Goal: Task Accomplishment & Management: Use online tool/utility

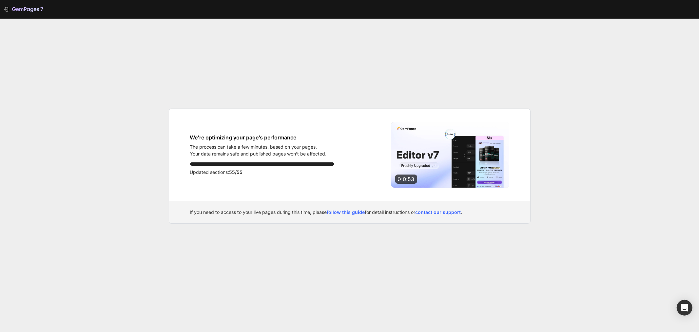
click at [571, 132] on div "7 We’re optimizing your page’s performance The process can take a few minutes, …" at bounding box center [349, 166] width 699 height 332
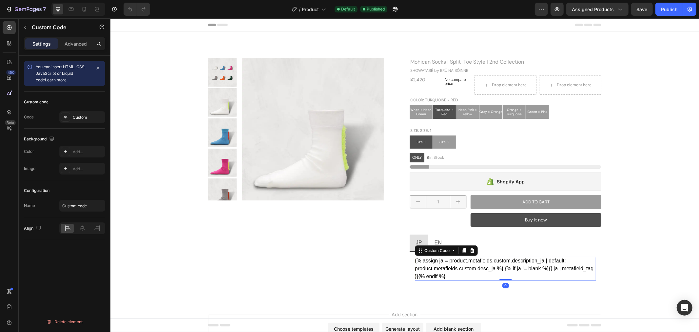
click at [512, 276] on div "{% assign ja = product.metafields.custom.description_ja | default: product.meta…" at bounding box center [504, 268] width 181 height 24
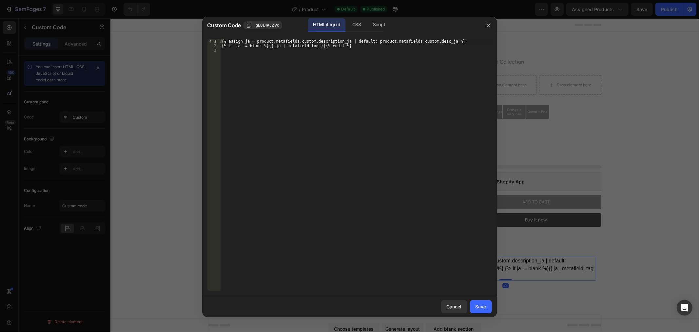
click at [365, 116] on div "{% assign ja = product.metafields.custom.description_ja | default: product.meta…" at bounding box center [355, 169] width 271 height 261
type textarea "{% if ja != blank %}{{ ja | metafield_tag }}{% endif %}"
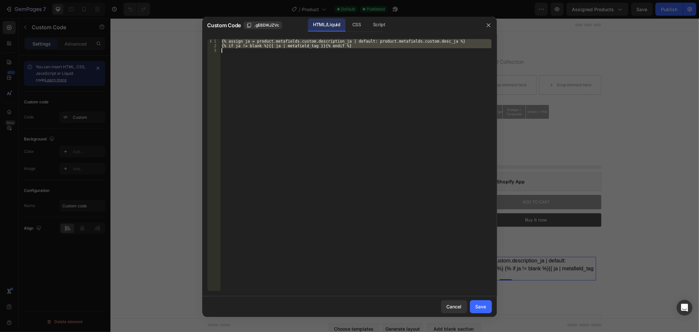
paste textarea
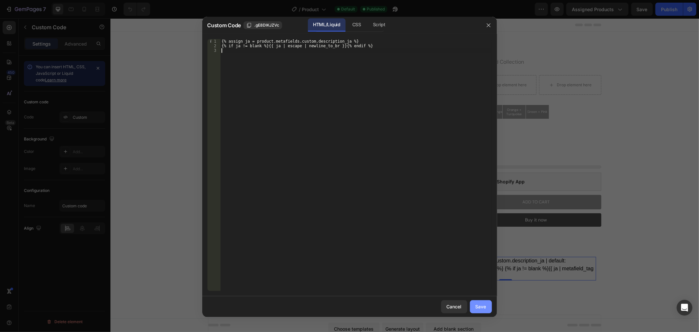
click at [476, 306] on div "Save" at bounding box center [480, 306] width 11 height 7
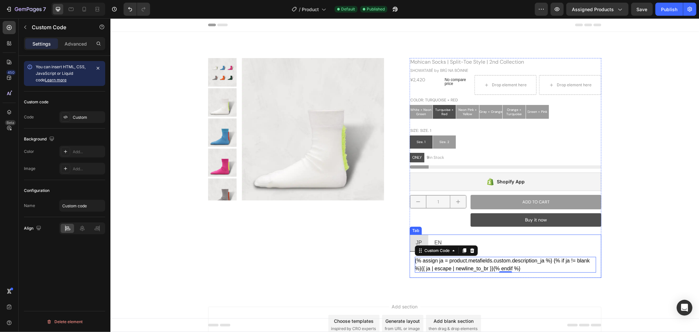
click at [436, 237] on div "EN" at bounding box center [437, 242] width 9 height 11
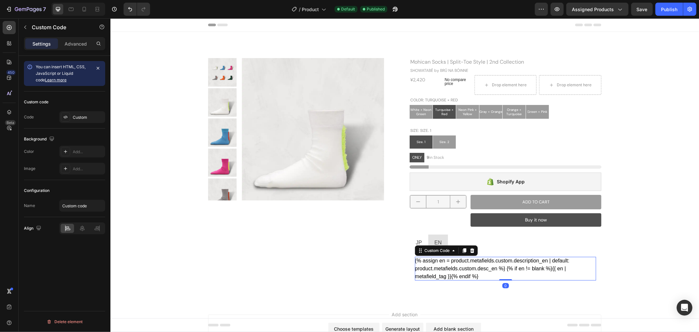
click at [487, 264] on div "{% assign en = product.metafields.custom.description_en | default: product.meta…" at bounding box center [504, 268] width 181 height 24
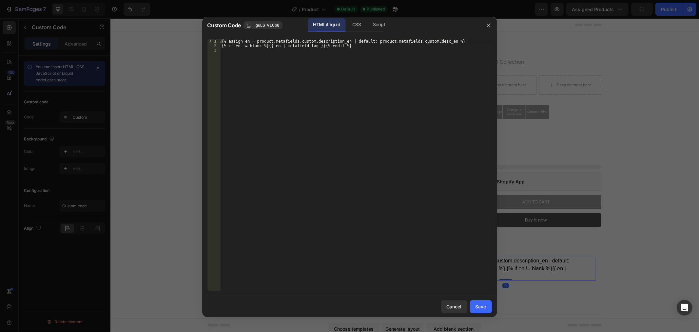
click at [350, 95] on div "{% assign en = product.metafields.custom.description_en | default: product.meta…" at bounding box center [355, 169] width 271 height 261
type textarea "{% if en != blank %}{{ en | metafield_tag }}{% endif %}"
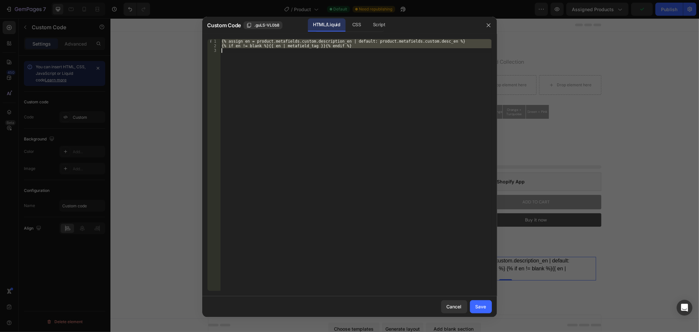
paste textarea
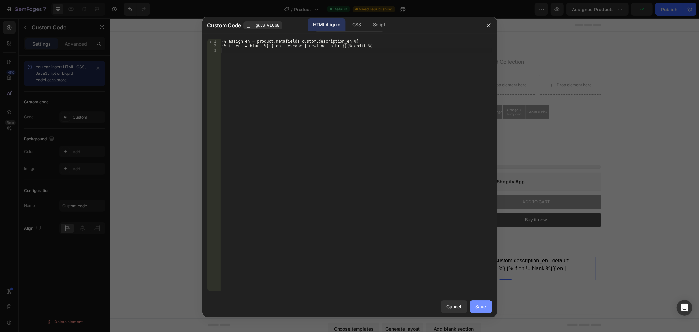
click at [485, 305] on div "Save" at bounding box center [480, 306] width 11 height 7
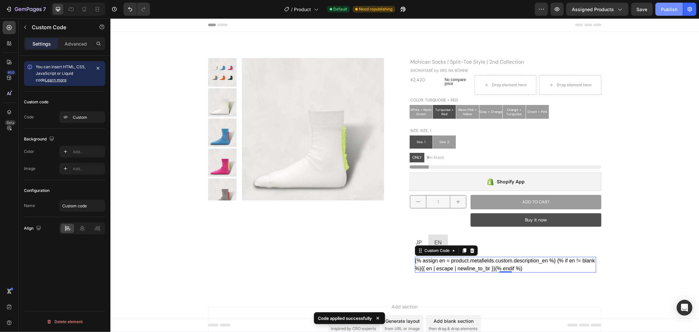
click at [668, 10] on div "Publish" at bounding box center [669, 9] width 16 height 7
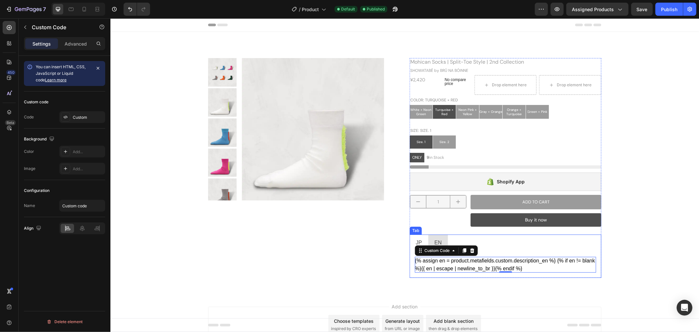
click at [419, 234] on li "JP" at bounding box center [418, 242] width 19 height 17
click at [474, 265] on div "{% assign ja = product.metafields.custom.description_ja %} {% if ja != blank %}…" at bounding box center [504, 264] width 181 height 16
click at [434, 239] on p "EN" at bounding box center [437, 243] width 7 height 10
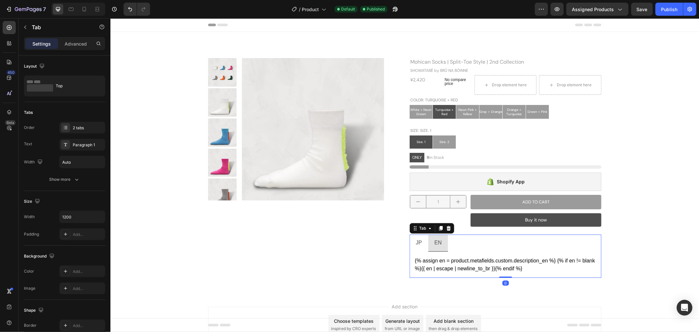
click at [409, 237] on li "JP" at bounding box center [418, 242] width 19 height 17
click at [439, 240] on div "EN" at bounding box center [437, 242] width 9 height 11
click at [416, 241] on p "JP" at bounding box center [418, 243] width 6 height 10
click at [456, 266] on div "{% assign ja = product.metafields.custom.description_ja %} {% if ja != blank %}…" at bounding box center [504, 264] width 181 height 16
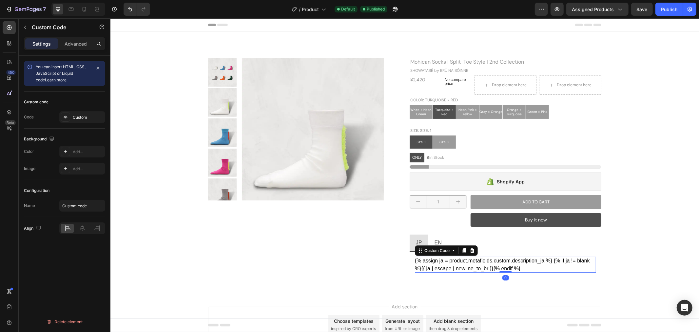
click at [456, 266] on div "{% assign ja = product.metafields.custom.description_ja %} {% if ja != blank %}…" at bounding box center [504, 264] width 181 height 16
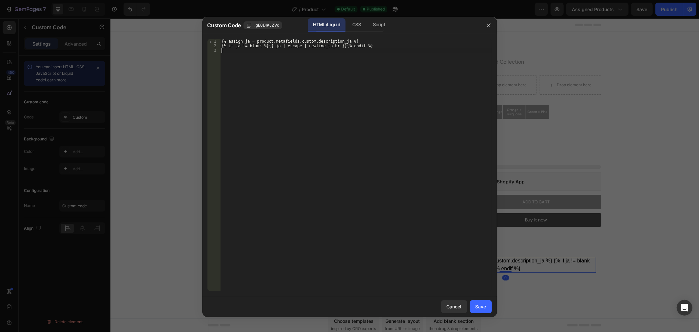
click at [333, 106] on div "{% assign ja = product.metafields.custom.description_ja %} {% if ja != blank %}…" at bounding box center [355, 169] width 271 height 261
type textarea "{% if ja != blank %}{{ ja | escape | newline_to_br }}{% endif %}"
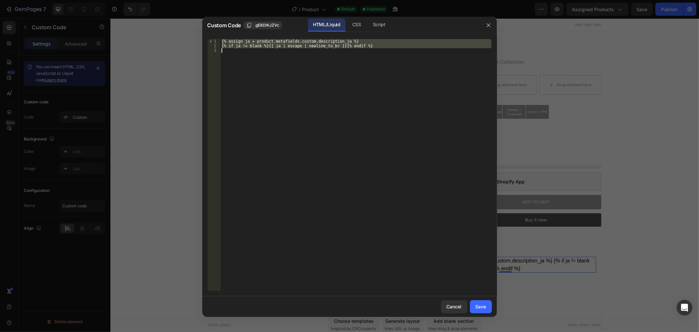
paste textarea
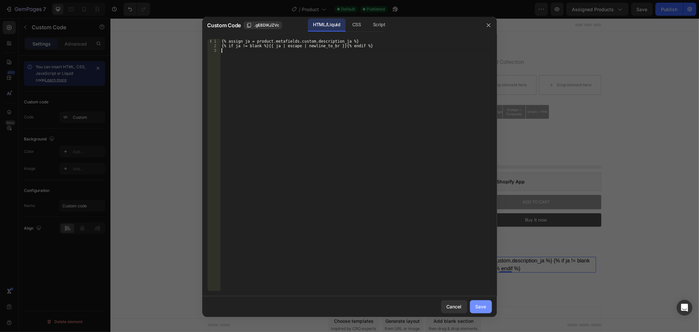
click at [480, 305] on div "Save" at bounding box center [480, 306] width 11 height 7
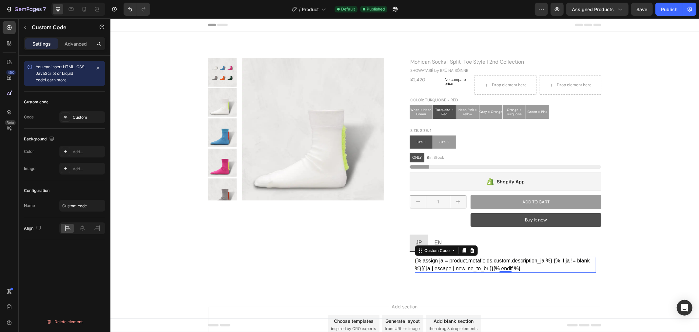
click at [454, 264] on div "{% assign ja = product.metafields.custom.description_ja %} {% if ja != blank %}…" at bounding box center [504, 264] width 181 height 16
click at [462, 260] on div "{% assign ja = product.metafields.custom.description_ja %} {% if ja != blank %}…" at bounding box center [504, 264] width 181 height 16
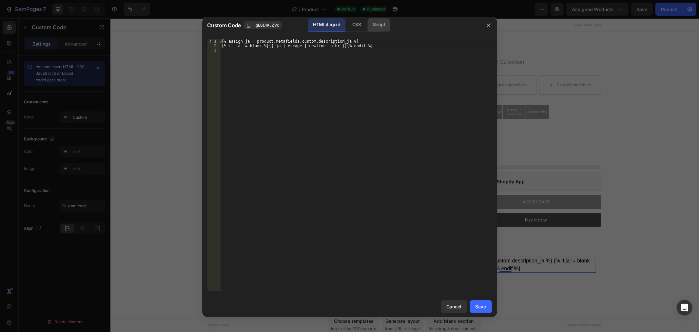
click at [374, 24] on div "Script" at bounding box center [379, 24] width 23 height 13
click at [361, 22] on div "CSS" at bounding box center [356, 24] width 19 height 13
click at [334, 22] on div "HTML/Liquid" at bounding box center [327, 24] width 38 height 13
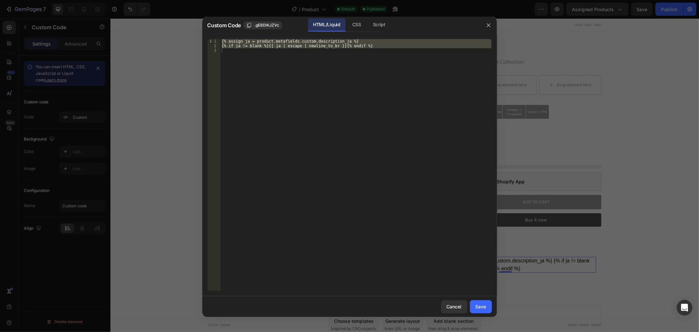
type textarea "{% if ja != blank %}{{ ja | escape | newline_to_br }}{% endif %}"
click at [336, 90] on div "{% assign ja = product.metafields.custom.description_ja %} {% if ja != blank %}…" at bounding box center [355, 165] width 271 height 252
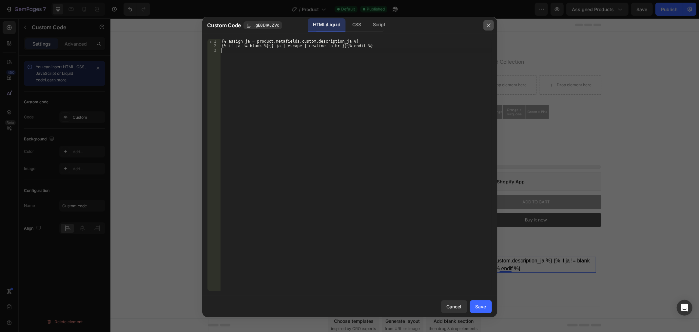
click at [491, 23] on button "button" at bounding box center [488, 25] width 10 height 10
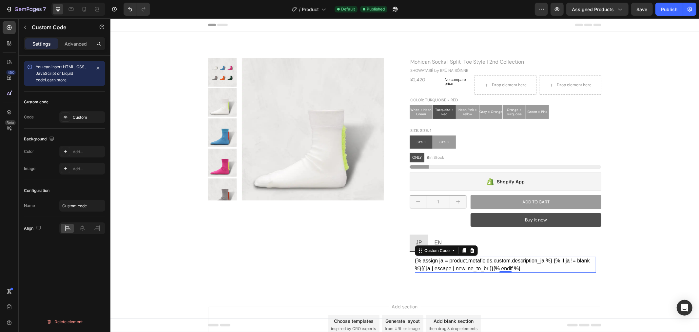
click at [489, 266] on div "{% assign ja = product.metafields.custom.description_ja %} {% if ja != blank %}…" at bounding box center [504, 264] width 181 height 16
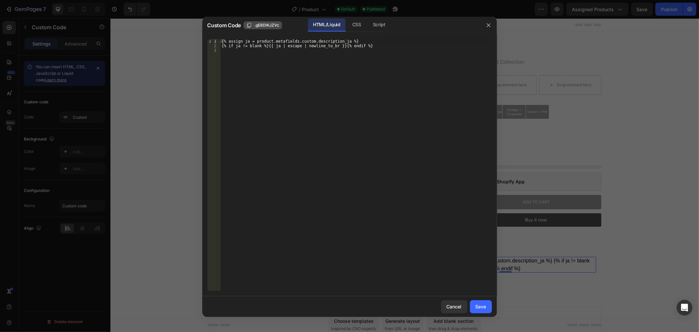
click at [258, 25] on span ".gE8DlKJZVc" at bounding box center [266, 25] width 25 height 6
click at [231, 24] on span "Custom Code" at bounding box center [223, 25] width 33 height 8
click at [482, 23] on div at bounding box center [488, 25] width 17 height 17
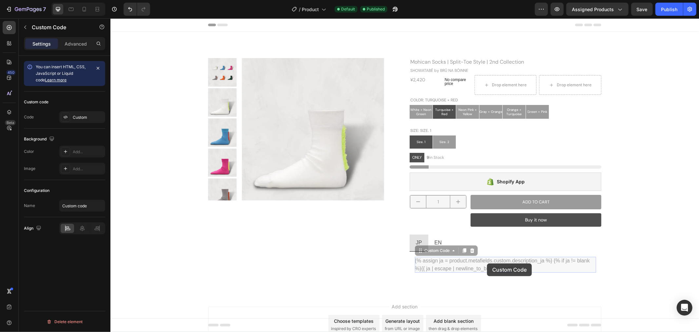
click at [110, 18] on div "{% assign ja = product.metafields.custom.description_ja %} {% if ja != blank %}…" at bounding box center [110, 18] width 0 height 0
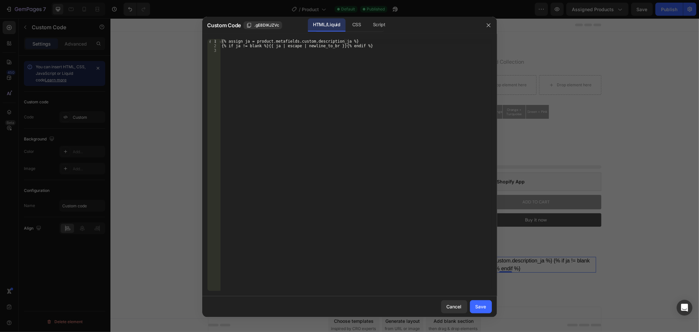
click at [347, 49] on div "{% assign ja = product.metafields.custom.description_ja %} {% if ja != blank %}…" at bounding box center [355, 169] width 271 height 261
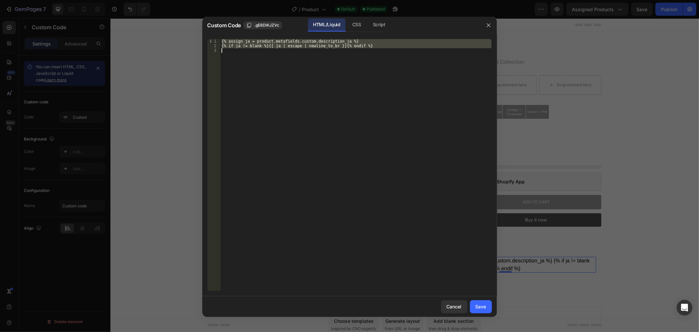
click at [347, 49] on div "{% assign ja = product.metafields.custom.description_ja %} {% if ja != blank %}…" at bounding box center [355, 169] width 271 height 261
paste textarea "{ product.title }}"
type textarea "{{ product.title }}"
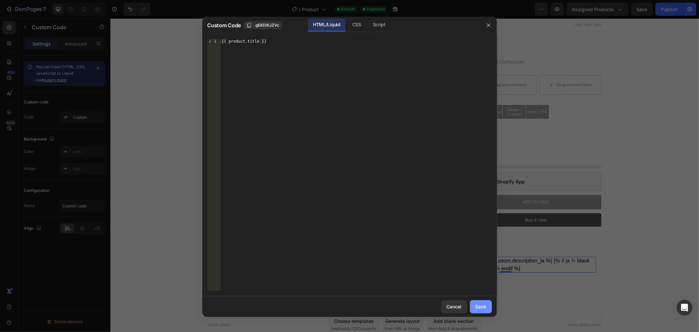
click at [484, 311] on button "Save" at bounding box center [481, 306] width 22 height 13
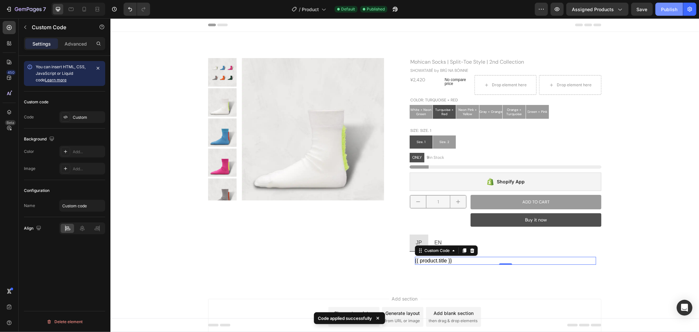
click at [673, 11] on div "Publish" at bounding box center [669, 9] width 16 height 7
click at [447, 263] on div "{{ product.title }}" at bounding box center [504, 260] width 181 height 8
click at [447, 262] on div "{{ product.title }}" at bounding box center [504, 260] width 181 height 8
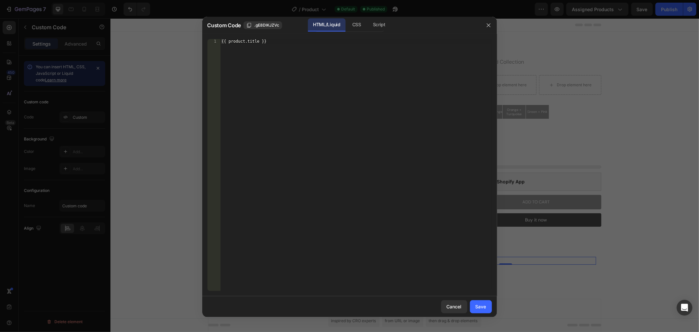
type textarea "{{ product.title }}"
click at [447, 263] on div "{{ product.title }}" at bounding box center [355, 169] width 271 height 261
click at [269, 48] on div "{{ product.title }}" at bounding box center [355, 169] width 271 height 261
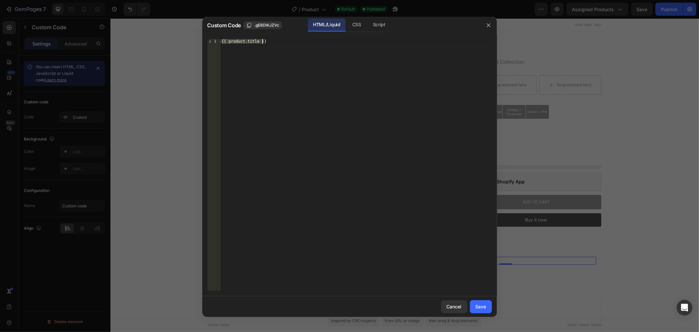
paste textarea
click at [486, 306] on button "Save" at bounding box center [481, 306] width 22 height 13
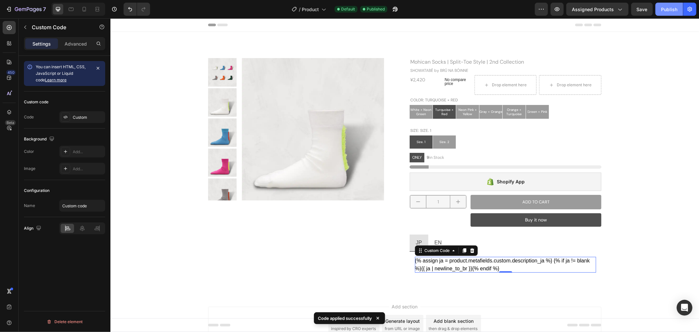
click at [664, 11] on div "Publish" at bounding box center [669, 9] width 16 height 7
click at [482, 259] on div "{% assign ja = product.metafields.custom.description_ja %} {% if ja != blank %}…" at bounding box center [504, 264] width 181 height 16
click at [482, 258] on div "{% assign ja = product.metafields.custom.description_ja %} {% if ja != blank %}…" at bounding box center [504, 264] width 181 height 16
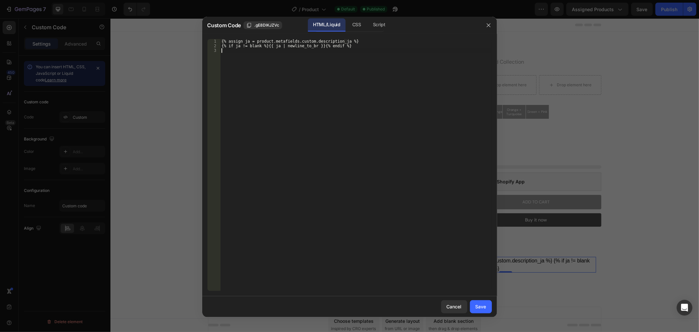
click at [483, 257] on div "{% assign ja = product.metafields.custom.description_ja %} {% if ja != blank %}…" at bounding box center [355, 169] width 271 height 261
type textarea "{% if ja != blank %}{{ ja | newline_to_br }}{% endif %}"
click at [483, 305] on div "Save" at bounding box center [480, 306] width 11 height 7
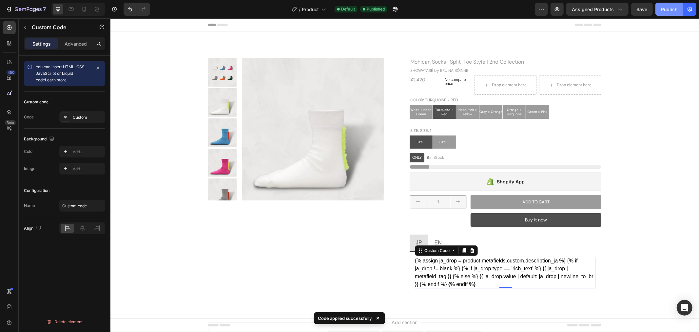
click at [673, 10] on div "Publish" at bounding box center [669, 9] width 16 height 7
click at [515, 271] on div "{% assign ja_drop = product.metafields.custom.description_ja %} {% if ja_drop !…" at bounding box center [504, 271] width 181 height 31
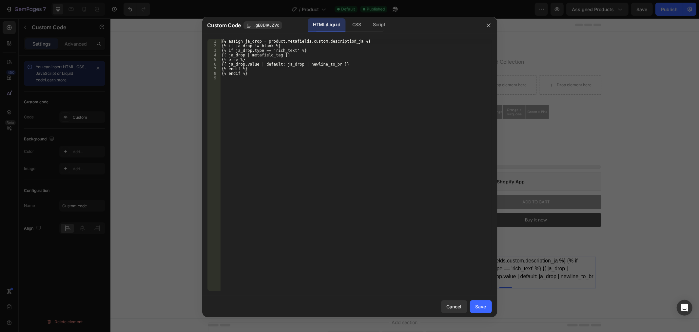
click at [515, 271] on div at bounding box center [349, 166] width 699 height 332
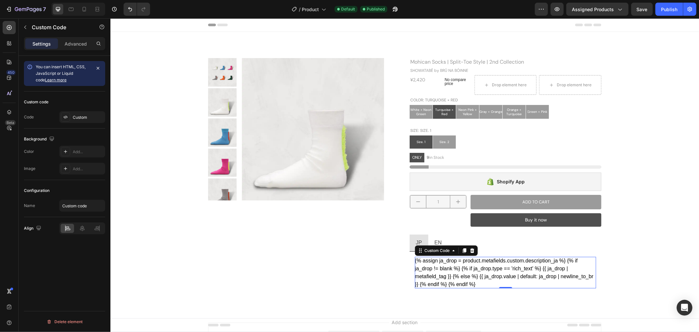
click at [468, 270] on div "{% assign ja_drop = product.metafields.custom.description_ja %} {% if ja_drop !…" at bounding box center [504, 271] width 181 height 31
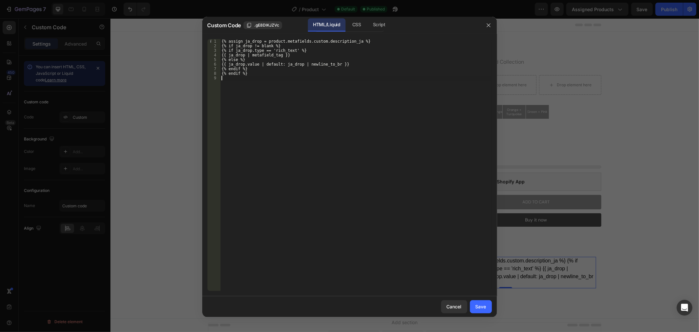
click at [310, 143] on div "{% assign ja_drop = product.metafields.custom.description_ja %} {% if ja_drop !…" at bounding box center [355, 169] width 271 height 261
type textarea "{% endif %}"
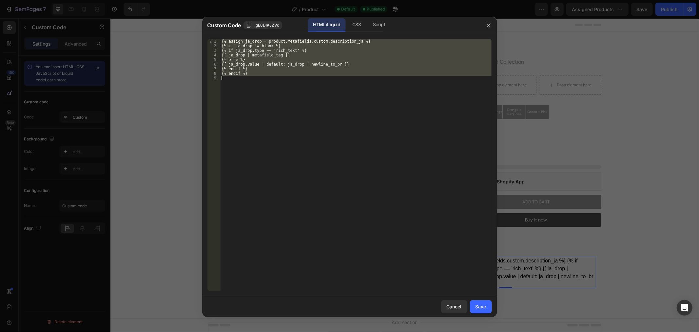
paste textarea
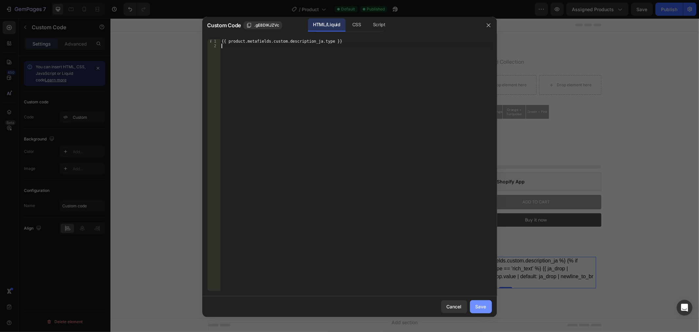
click at [487, 307] on button "Save" at bounding box center [481, 306] width 22 height 13
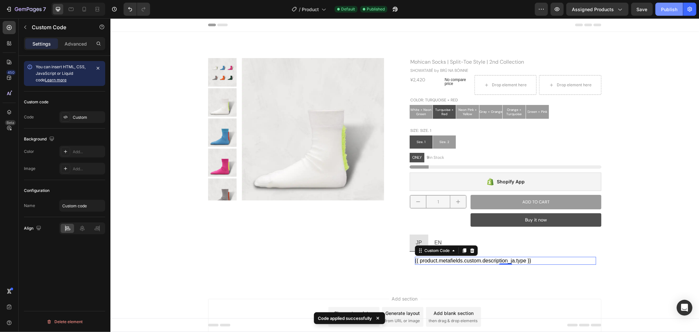
click at [669, 11] on div "Publish" at bounding box center [669, 9] width 16 height 7
click at [503, 260] on div "{{ product.metafields.custom.description_ja.type }}" at bounding box center [504, 260] width 181 height 8
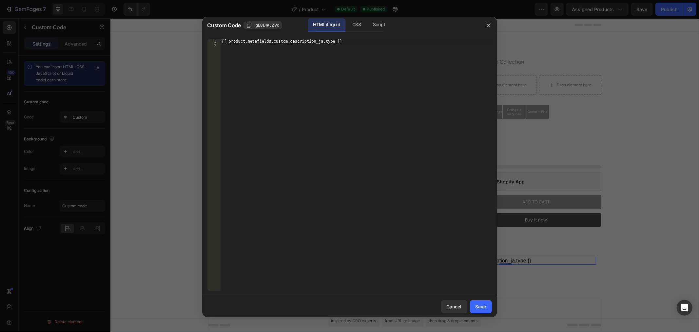
click at [504, 260] on div at bounding box center [349, 166] width 699 height 332
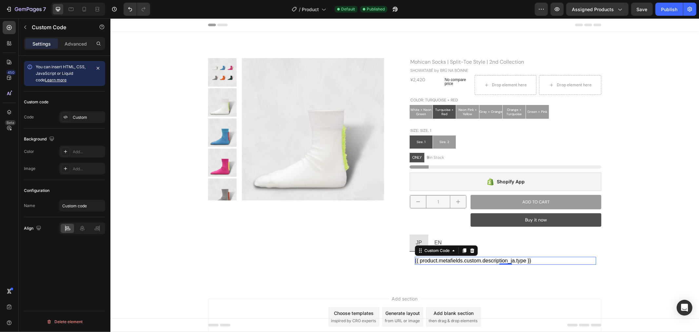
click at [476, 260] on div "{{ product.metafields.custom.description_ja.type }}" at bounding box center [504, 260] width 181 height 8
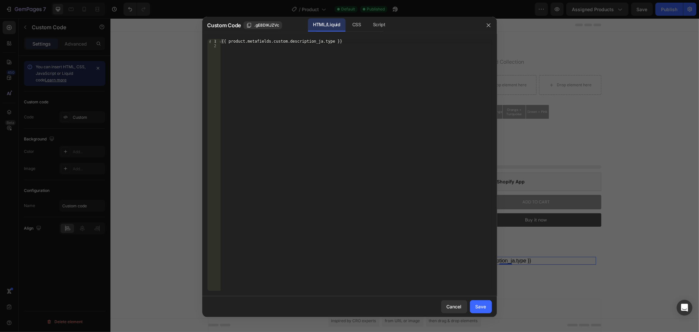
click at [354, 104] on div "{{ product.metafields.custom.description_ja.type }}" at bounding box center [355, 169] width 271 height 261
type textarea "{{ product.metafields.custom.description_ja.type }}"
paste textarea
click at [485, 309] on div "Save" at bounding box center [480, 306] width 11 height 7
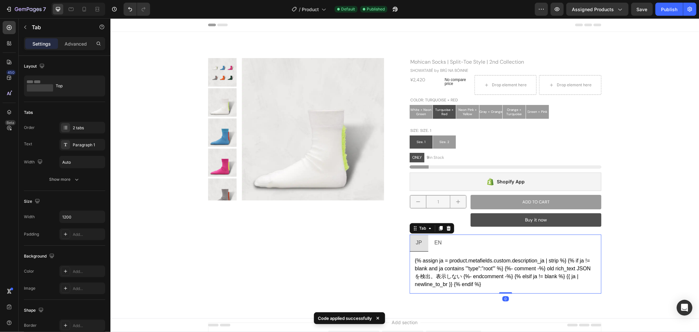
click at [442, 241] on li "EN" at bounding box center [438, 242] width 20 height 17
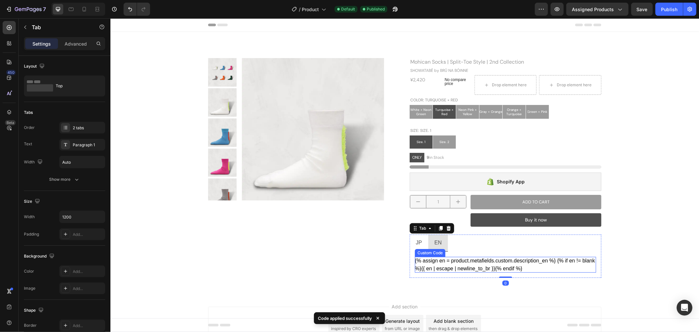
click at [470, 266] on div "{% assign en = product.metafields.custom.description_en %} {% if en != blank %}…" at bounding box center [504, 264] width 181 height 16
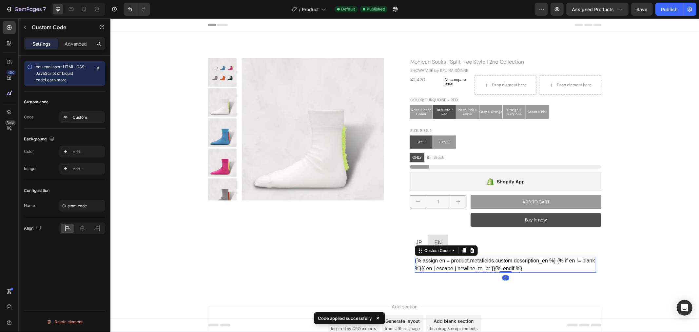
click at [470, 266] on div "{% assign en = product.metafields.custom.description_en %} {% if en != blank %}…" at bounding box center [504, 264] width 181 height 16
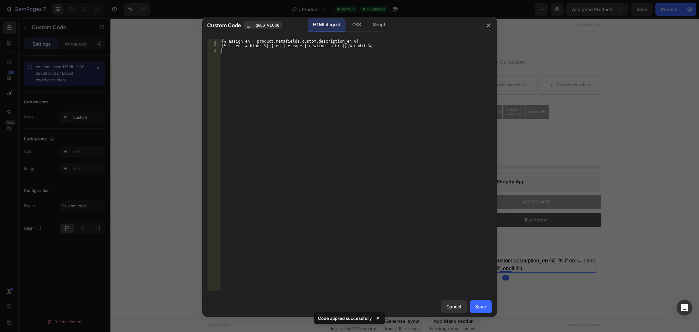
click at [471, 267] on div "{% assign en = product.metafields.custom.description_en %} {% if en != blank %}…" at bounding box center [355, 169] width 271 height 261
type textarea "{% if en != blank %}{{ en | escape | newline_to_br }}{% endif %}"
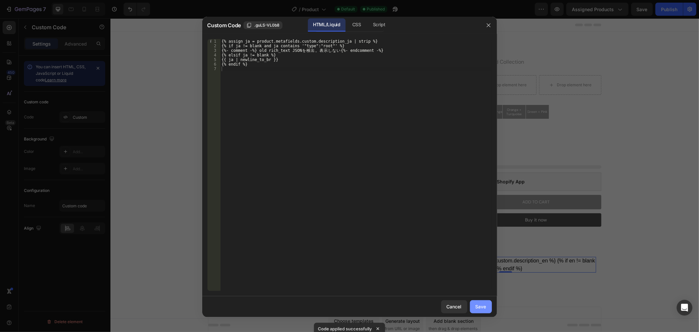
click at [487, 308] on button "Save" at bounding box center [481, 306] width 22 height 13
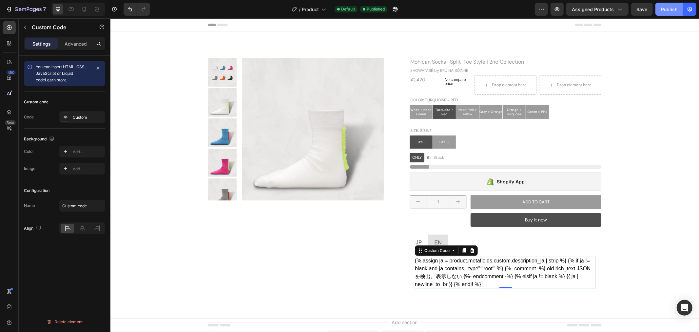
click at [669, 12] on div "Publish" at bounding box center [669, 9] width 16 height 7
click at [471, 276] on div "{% assign ja = product.metafields.custom.description_ja | strip %} {% if ja != …" at bounding box center [504, 271] width 181 height 31
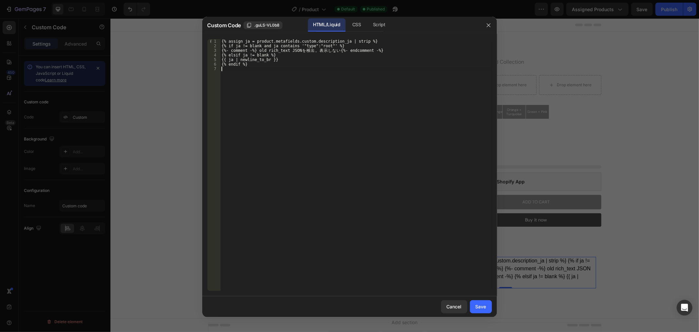
click at [375, 75] on div "{% assign ja = product.metafields.custom.description_ja | strip %} {% if ja != …" at bounding box center [355, 169] width 271 height 261
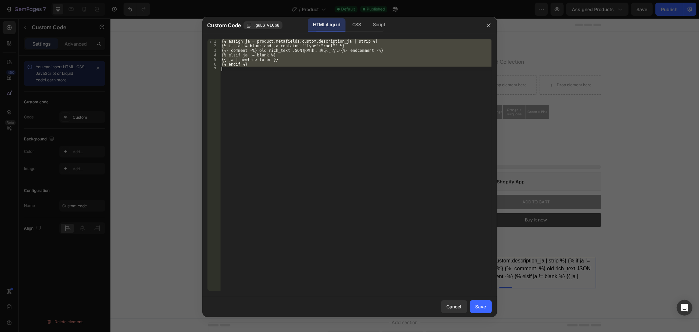
type textarea "{% endif %}"
paste textarea
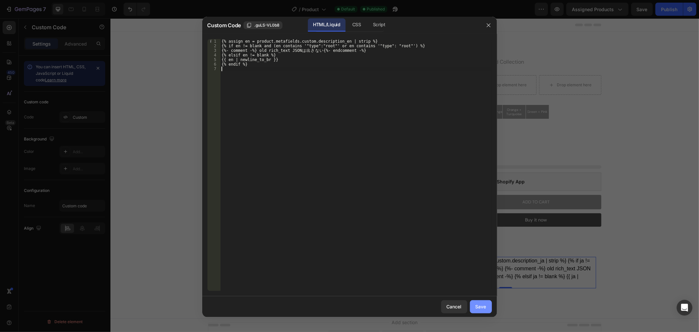
click at [480, 310] on button "Save" at bounding box center [481, 306] width 22 height 13
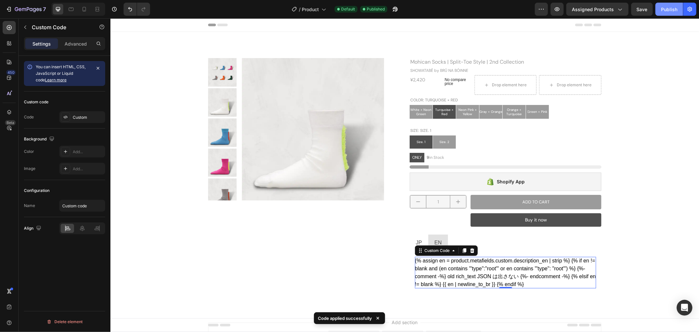
click at [679, 7] on button "Publish" at bounding box center [669, 9] width 28 height 13
click at [481, 279] on div "{% assign en = product.metafields.custom.description_en | strip %} {% if en != …" at bounding box center [504, 271] width 181 height 31
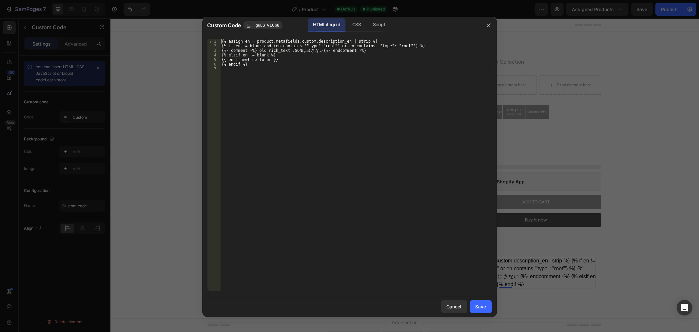
click at [325, 74] on div "{% assign en = product.metafields.custom.description_en | strip %} {% if en != …" at bounding box center [355, 169] width 271 height 261
type textarea "{% endif %}"
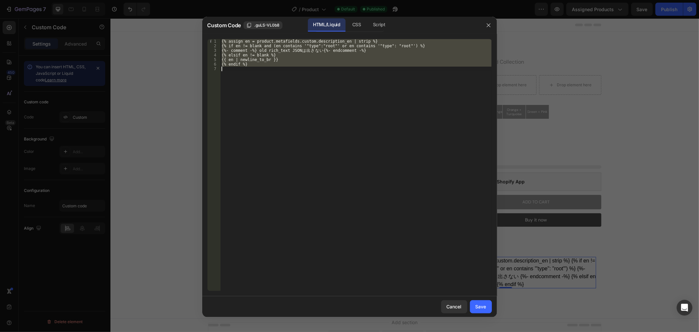
paste textarea
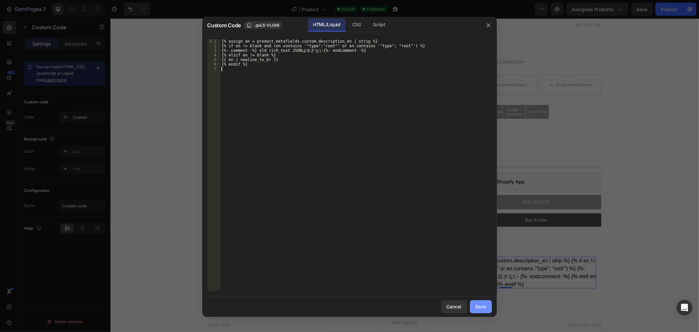
click at [479, 303] on div "Save" at bounding box center [480, 306] width 11 height 7
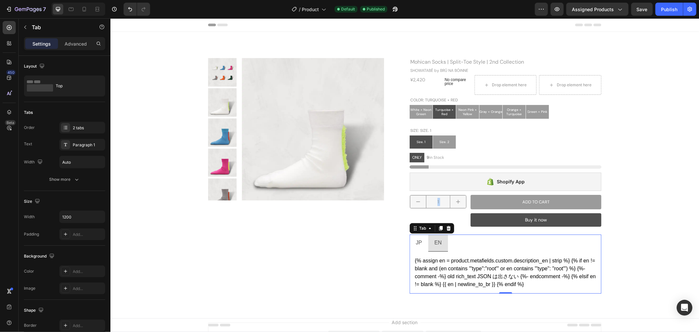
click at [421, 235] on li "JP" at bounding box center [418, 242] width 19 height 17
click at [667, 8] on div "Publish" at bounding box center [669, 9] width 16 height 7
click at [670, 10] on div "Publish" at bounding box center [669, 9] width 16 height 7
radio input "false"
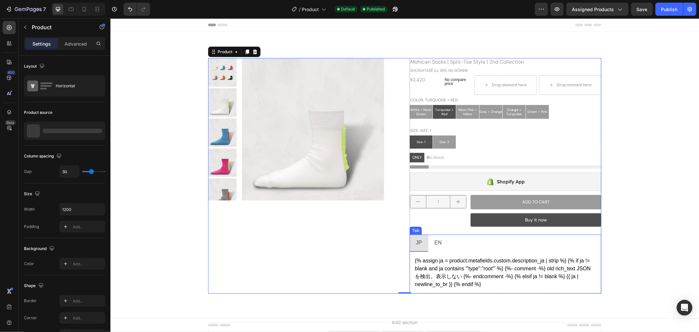
click at [476, 245] on ul "JP EN" at bounding box center [505, 242] width 192 height 17
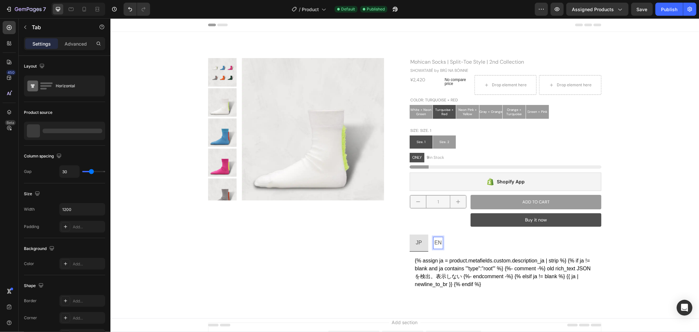
click at [443, 243] on li "EN" at bounding box center [438, 242] width 20 height 17
click at [420, 244] on div "JP" at bounding box center [418, 242] width 8 height 11
click at [505, 284] on div "{% assign ja = product.metafields.custom.description_ja | strip %} {% if ja != …" at bounding box center [504, 271] width 181 height 31
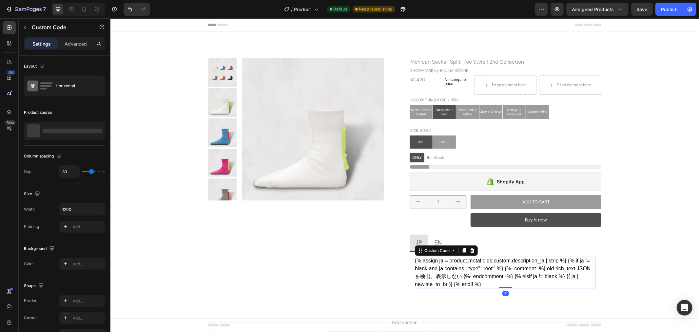
click at [504, 281] on div "{% assign ja = product.metafields.custom.description_ja | strip %} {% if ja != …" at bounding box center [504, 271] width 181 height 31
click at [485, 269] on div "{% assign ja = product.metafields.custom.description_ja | strip %} {% if ja != …" at bounding box center [504, 271] width 181 height 31
click at [479, 281] on div "{% assign ja = product.metafields.custom.description_ja | strip %} {% if ja != …" at bounding box center [504, 271] width 181 height 31
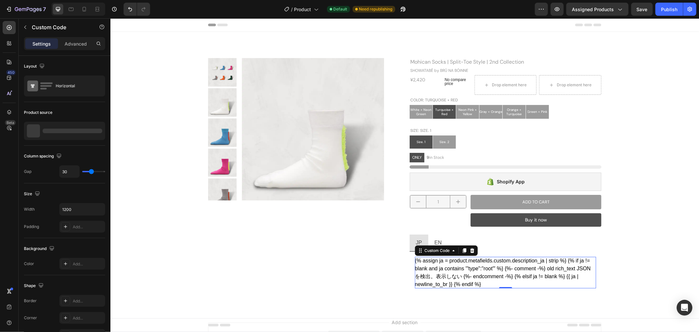
click at [479, 281] on div "{% assign ja = product.metafields.custom.description_ja | strip %} {% if ja != …" at bounding box center [504, 271] width 181 height 31
click at [458, 267] on div "{% assign ja = product.metafields.custom.description_ja | strip %} {% if ja != …" at bounding box center [504, 271] width 181 height 31
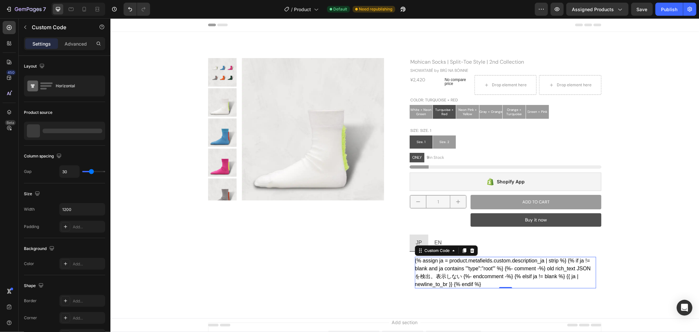
click at [436, 255] on div "Custom Code" at bounding box center [445, 250] width 63 height 10
click at [436, 268] on div "{% assign ja = product.metafields.custom.description_ja | strip %} {% if ja != …" at bounding box center [504, 271] width 181 height 31
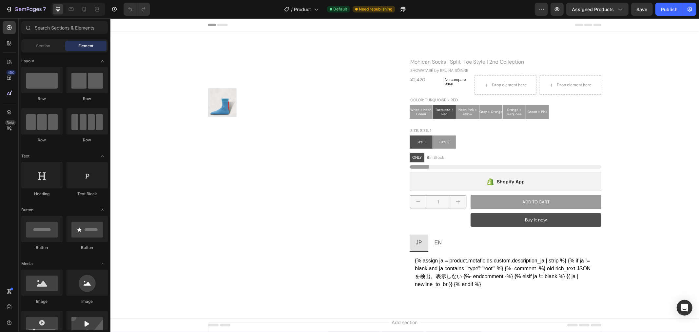
radio input "false"
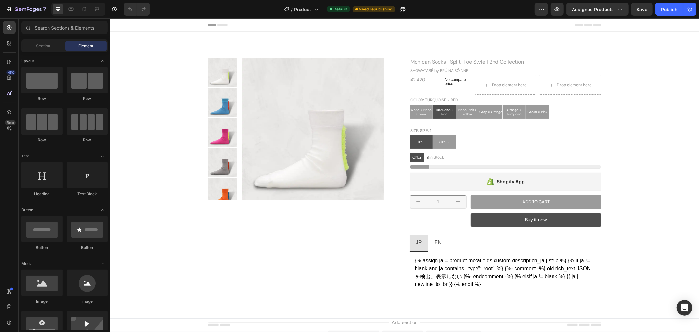
radio input "false"
click at [473, 269] on div "{% assign ja = product.metafields.custom.description_ja | strip %} {% if ja != …" at bounding box center [504, 271] width 181 height 31
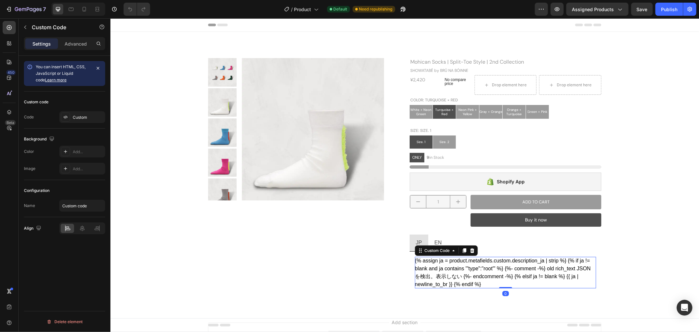
click at [473, 269] on div "{% assign ja = product.metafields.custom.description_ja | strip %} {% if ja != …" at bounding box center [504, 271] width 181 height 31
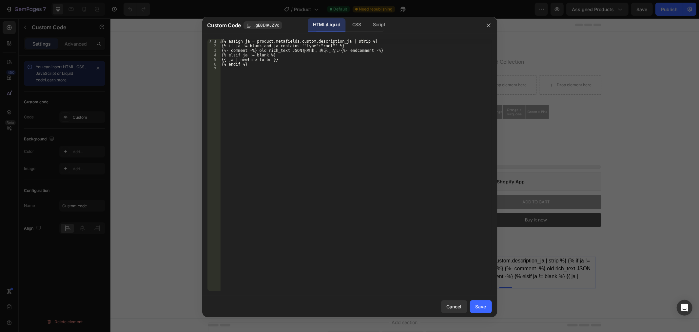
click at [366, 109] on div "{% assign ja = product.metafields.custom.description_ja | strip %} {% if ja != …" at bounding box center [355, 169] width 271 height 261
type textarea "{% endif %}"
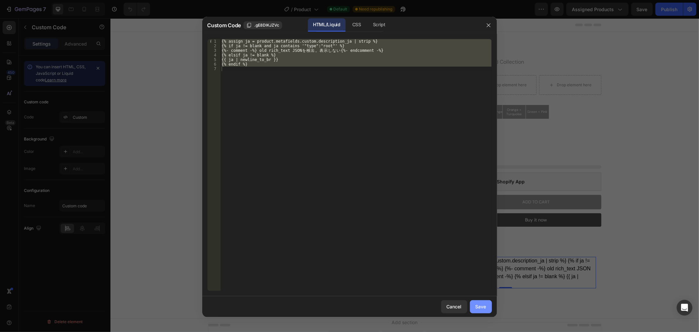
click at [482, 309] on div "Save" at bounding box center [480, 306] width 11 height 7
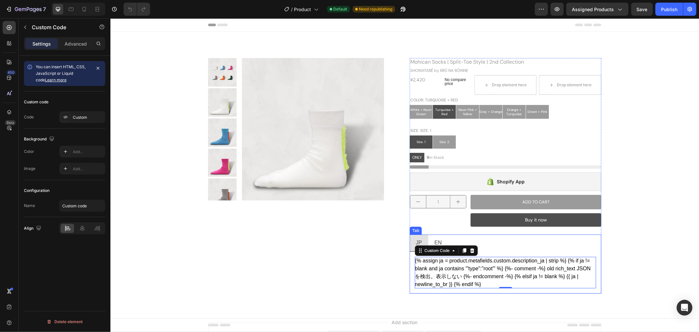
click at [441, 238] on li "EN" at bounding box center [438, 242] width 20 height 17
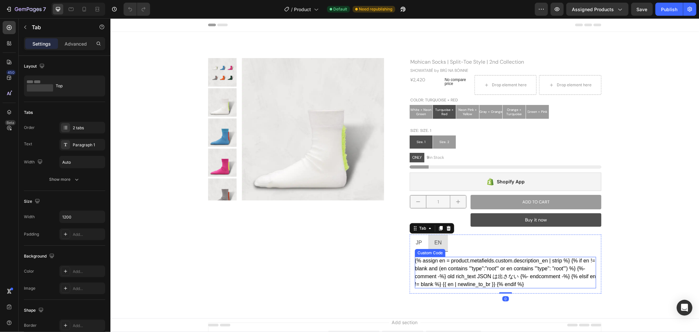
click at [461, 265] on div "{% assign en = product.metafields.custom.description_en | strip %} {% if en != …" at bounding box center [504, 271] width 181 height 31
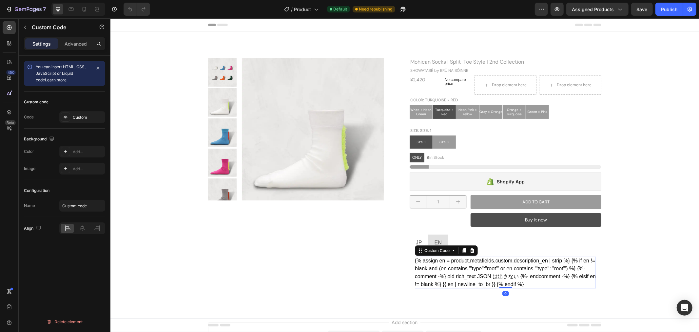
click at [461, 265] on div "{% assign en = product.metafields.custom.description_en | strip %} {% if en != …" at bounding box center [504, 271] width 181 height 31
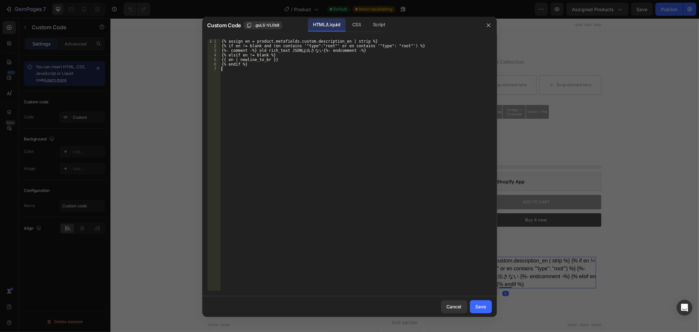
type textarea "{% endif %}"
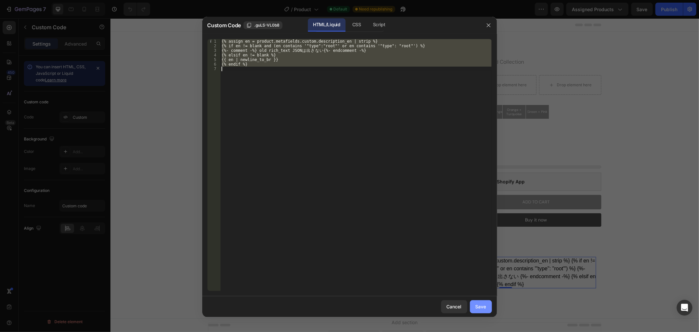
click at [488, 308] on button "Save" at bounding box center [481, 306] width 22 height 13
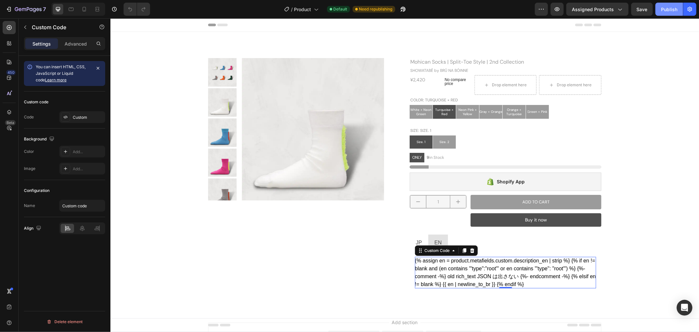
click at [668, 14] on button "Publish" at bounding box center [669, 9] width 28 height 13
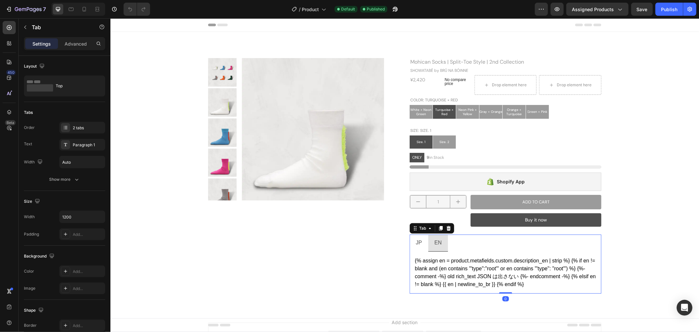
click at [419, 236] on li "JP" at bounding box center [418, 242] width 19 height 17
click at [10, 6] on icon "button" at bounding box center [9, 9] width 7 height 7
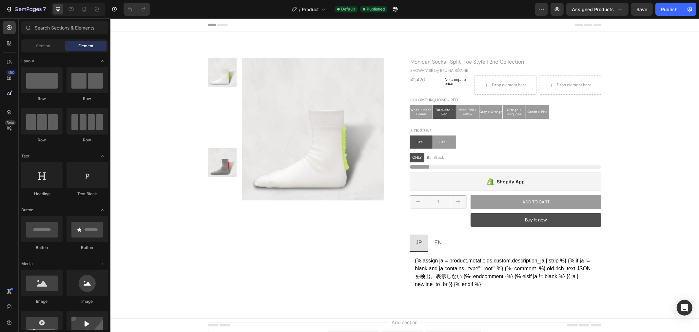
radio input "false"
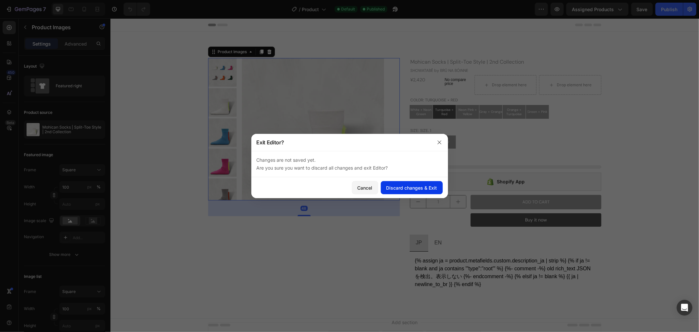
click at [396, 189] on div "Discard changes & Exit" at bounding box center [411, 187] width 51 height 7
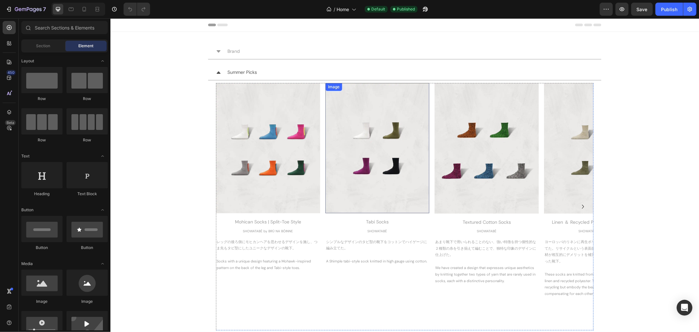
click at [388, 145] on img at bounding box center [377, 148] width 104 height 130
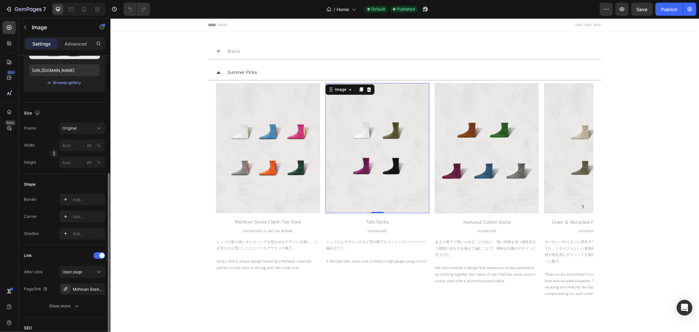
scroll to position [182, 0]
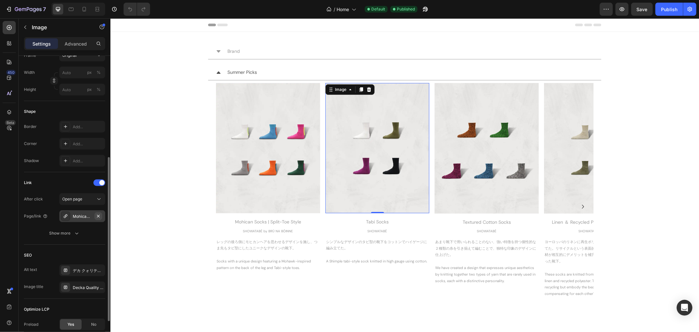
click at [100, 216] on icon "button" at bounding box center [98, 215] width 5 height 5
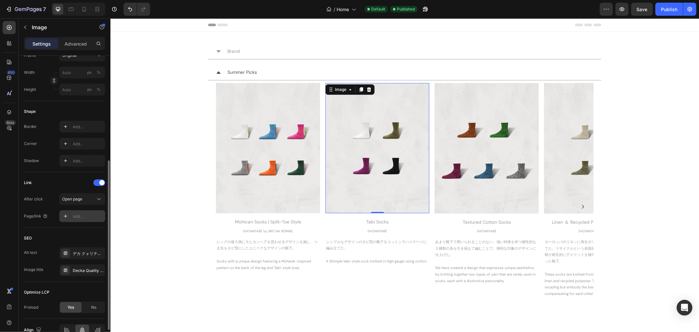
click at [88, 215] on div "Add..." at bounding box center [88, 216] width 31 height 6
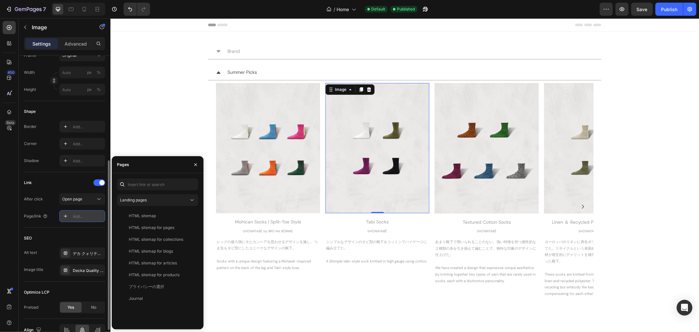
click at [88, 215] on div "Add..." at bounding box center [88, 216] width 31 height 6
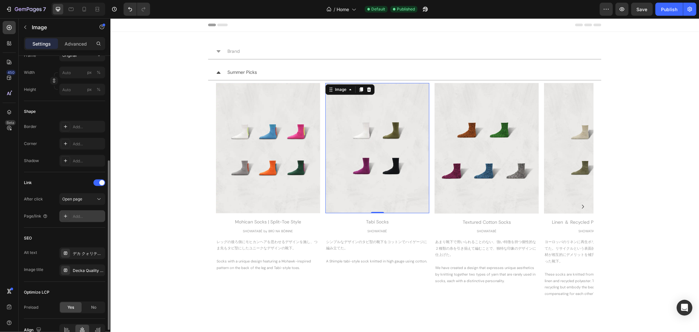
click at [88, 215] on div "Add..." at bounding box center [88, 216] width 31 height 6
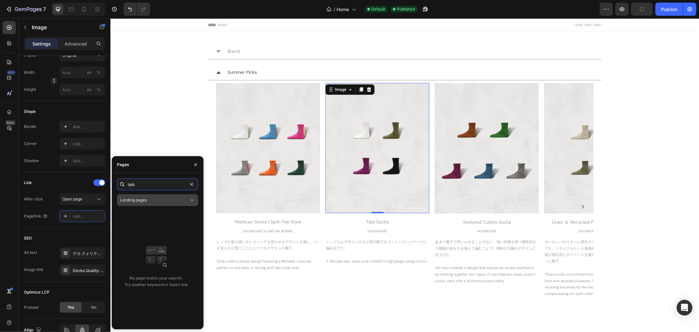
type input "tabi"
click at [159, 197] on div "Landing pages" at bounding box center [157, 200] width 75 height 7
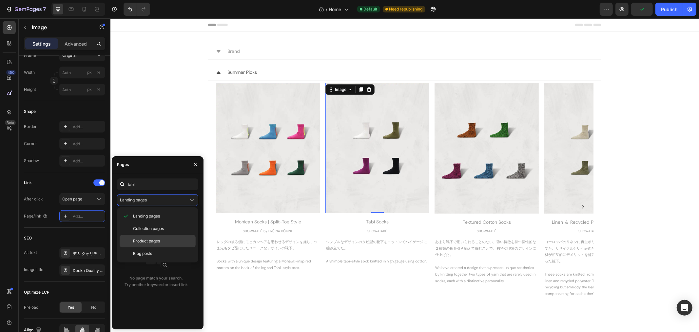
click at [159, 247] on div "Product pages" at bounding box center [158, 253] width 76 height 12
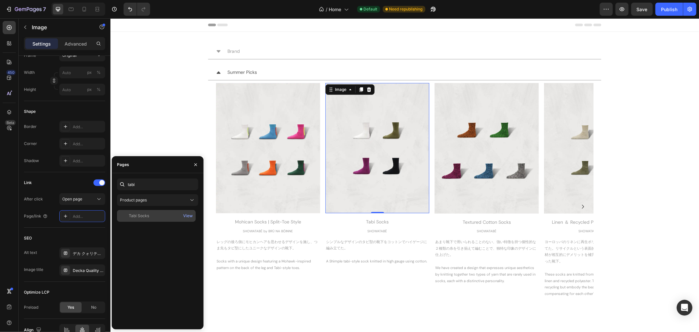
click at [152, 212] on div "Tabi Socks View" at bounding box center [156, 216] width 79 height 12
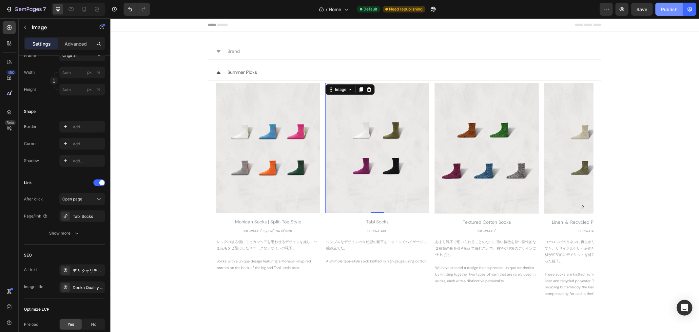
click at [676, 11] on div "Publish" at bounding box center [669, 9] width 16 height 7
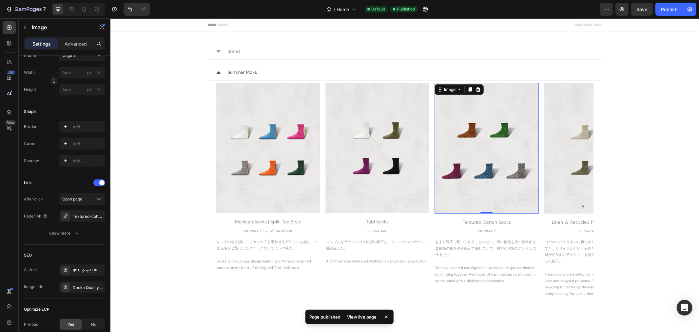
click at [478, 119] on img at bounding box center [486, 148] width 104 height 130
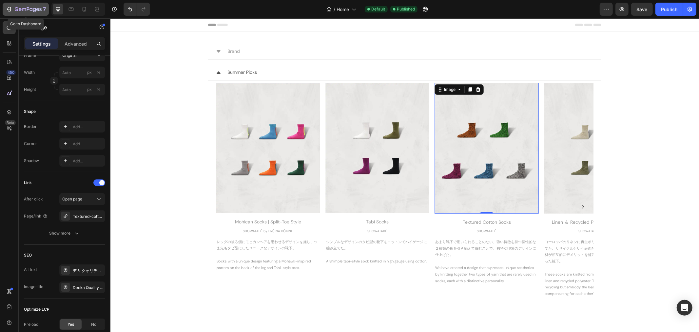
click at [15, 6] on div "7" at bounding box center [30, 9] width 31 height 8
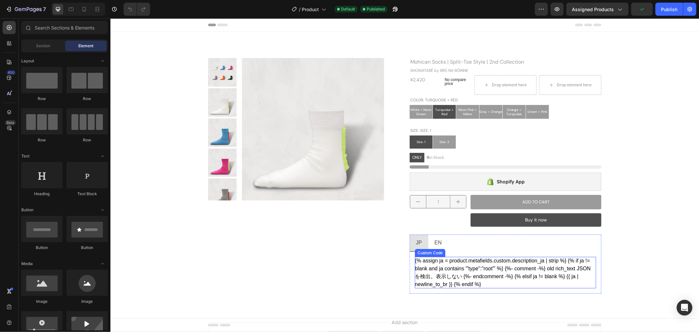
click at [517, 271] on div "{% assign ja = product.metafields.custom.description_ja | strip %} {% if ja != …" at bounding box center [504, 271] width 181 height 31
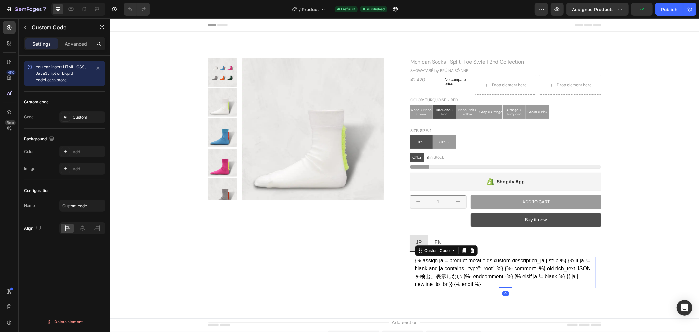
click at [517, 270] on div "{% assign ja = product.metafields.custom.description_ja | strip %} {% if ja != …" at bounding box center [504, 271] width 181 height 31
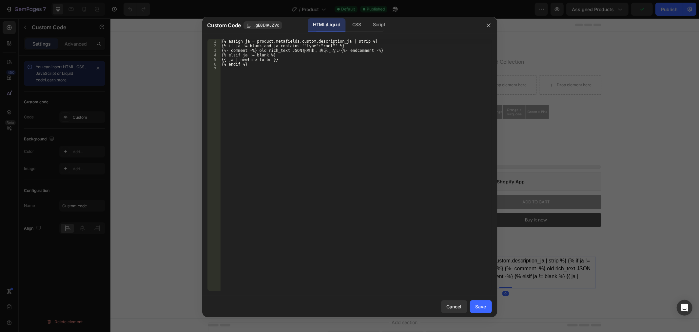
drag, startPoint x: 407, startPoint y: 252, endPoint x: 517, endPoint y: 269, distance: 111.8
click at [517, 269] on div at bounding box center [349, 166] width 699 height 332
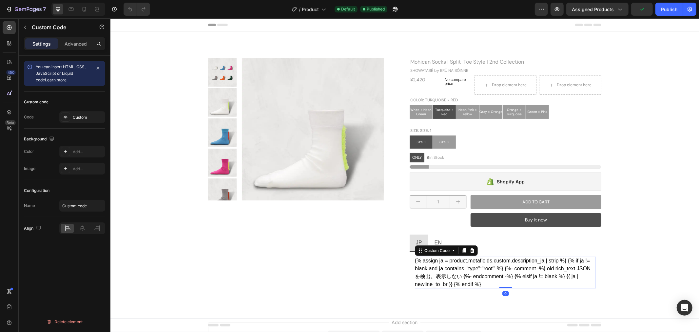
click at [500, 270] on div "{% assign ja = product.metafields.custom.description_ja | strip %} {% if ja != …" at bounding box center [504, 271] width 181 height 31
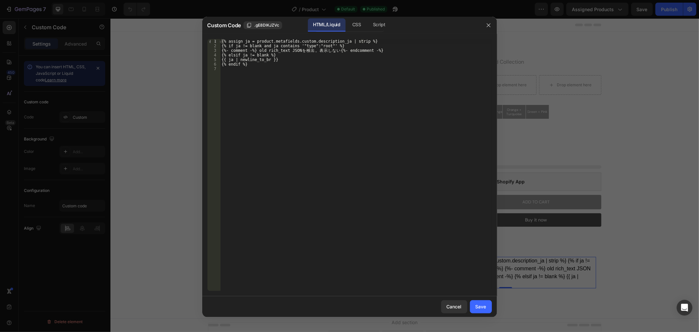
click at [338, 85] on div "{% assign ja = product.metafields.custom.description_ja | strip %} {% if ja != …" at bounding box center [355, 169] width 271 height 261
click at [338, 84] on div "{% assign ja = product.metafields.custom.description_ja | strip %} {% if ja != …" at bounding box center [355, 169] width 271 height 261
type textarea "{% endif %}"
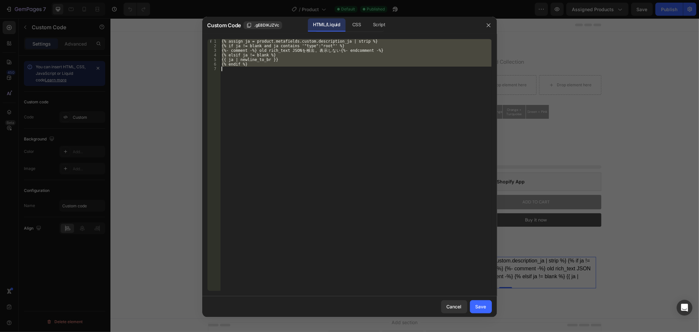
paste textarea
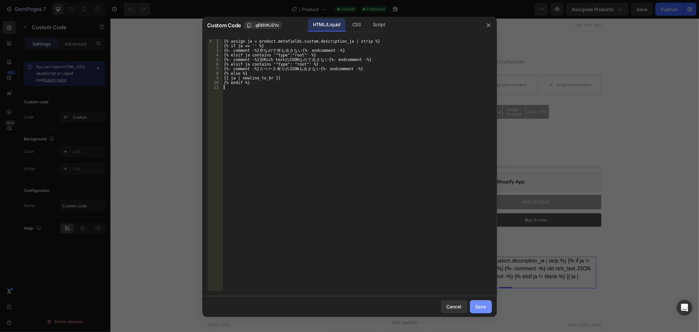
click at [484, 307] on div "Save" at bounding box center [480, 306] width 11 height 7
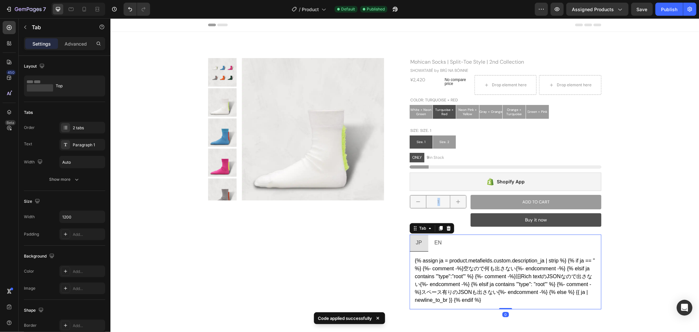
click at [440, 237] on li "EN" at bounding box center [438, 242] width 20 height 17
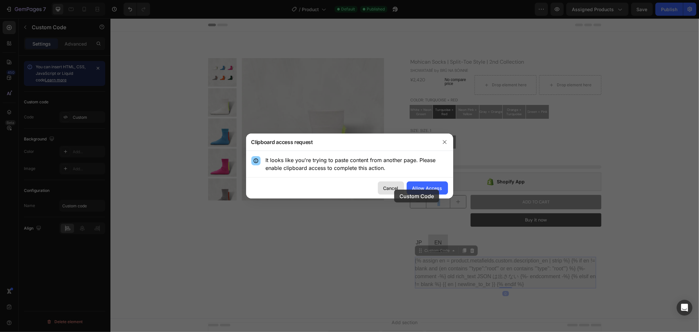
click at [394, 191] on button "Cancel" at bounding box center [391, 187] width 26 height 13
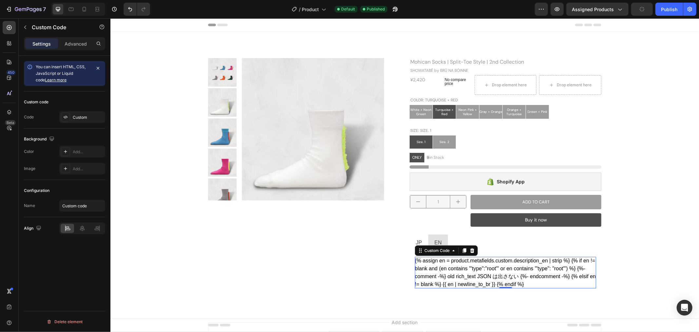
click at [473, 270] on div "{% assign en = product.metafields.custom.description_en | strip %} {% if en != …" at bounding box center [504, 271] width 181 height 31
click at [473, 269] on div "{% assign en = product.metafields.custom.description_en | strip %} {% if en != …" at bounding box center [504, 271] width 181 height 31
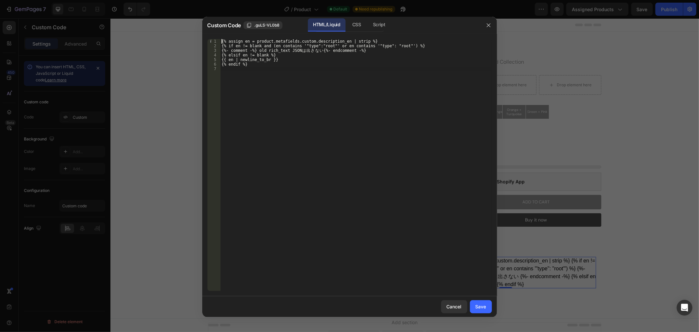
click at [341, 104] on div "{% assign en = product.metafields.custom.description_en | strip %} {% if en != …" at bounding box center [355, 169] width 271 height 261
paste textarea "{% endif %}"
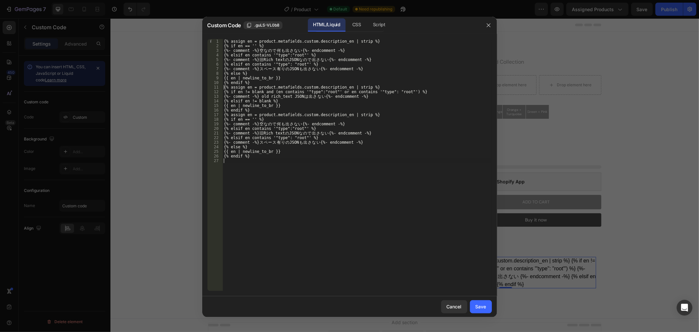
type textarea "{% endif %}"
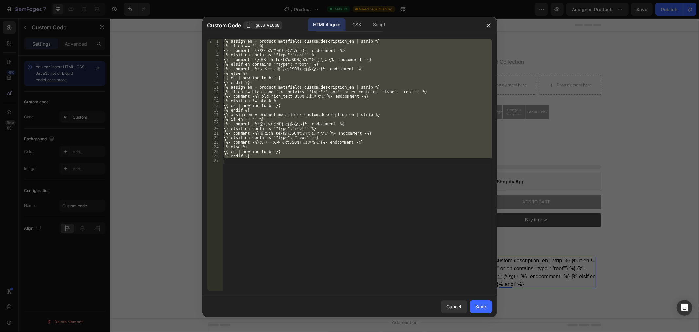
paste textarea
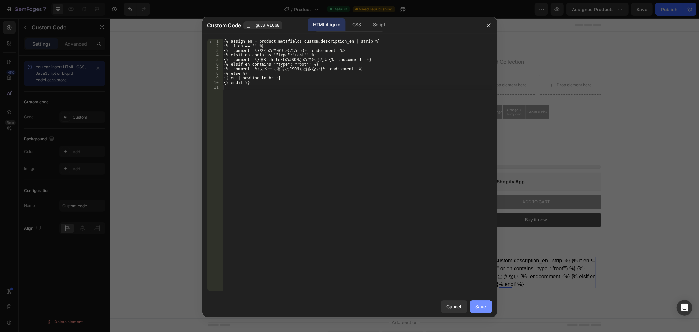
click at [484, 309] on div "Save" at bounding box center [480, 306] width 11 height 7
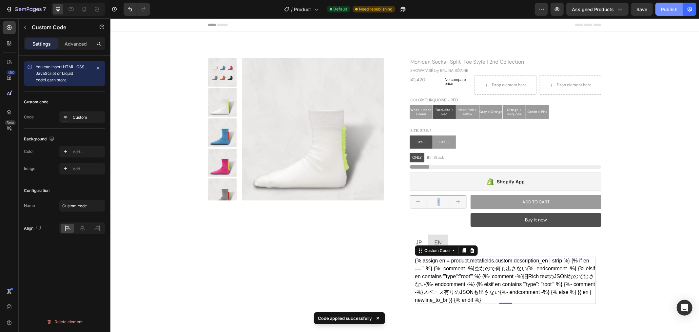
click at [670, 12] on div "Publish" at bounding box center [669, 9] width 16 height 7
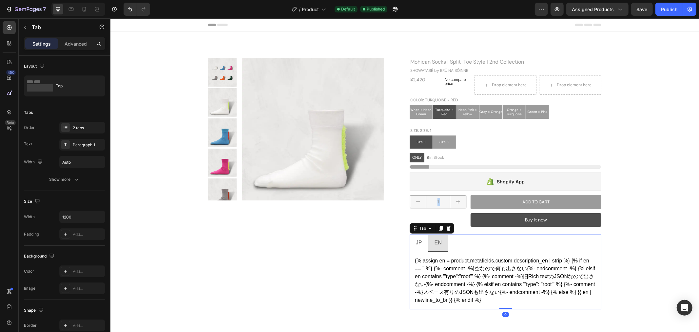
click at [458, 240] on ul "JP EN" at bounding box center [505, 242] width 192 height 17
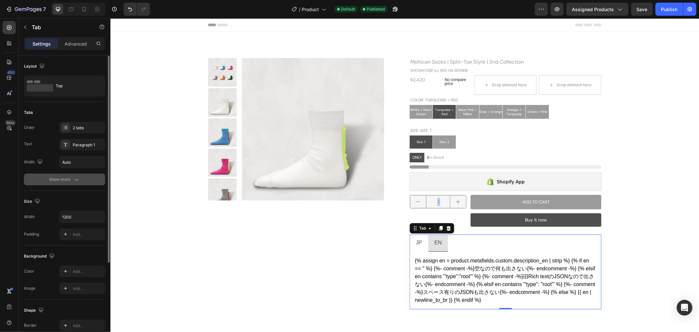
click at [77, 179] on icon "button" at bounding box center [76, 179] width 7 height 7
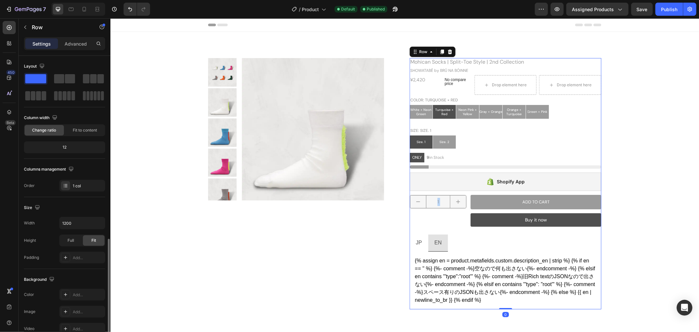
click at [501, 233] on div "Mohican Socks | Split-Toe Style | 2nd Collection Product Title SHOWATABÉ by BRÚ…" at bounding box center [505, 183] width 192 height 251
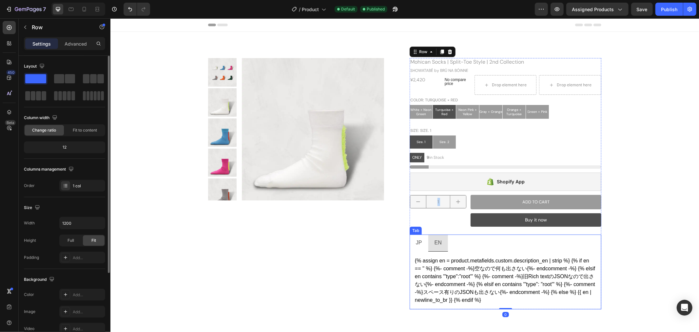
click at [454, 246] on ul "JP EN" at bounding box center [505, 242] width 192 height 17
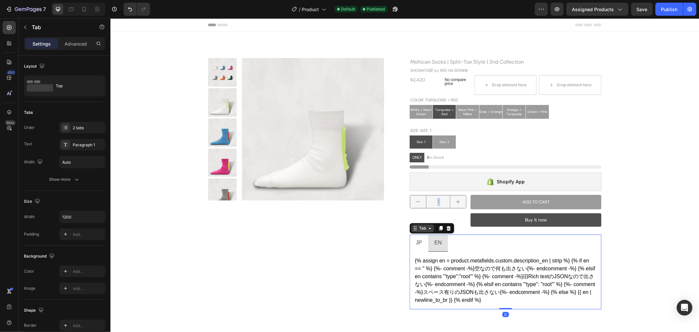
click at [418, 228] on div "Tab" at bounding box center [422, 228] width 10 height 6
click at [79, 44] on p "Advanced" at bounding box center [76, 43] width 22 height 7
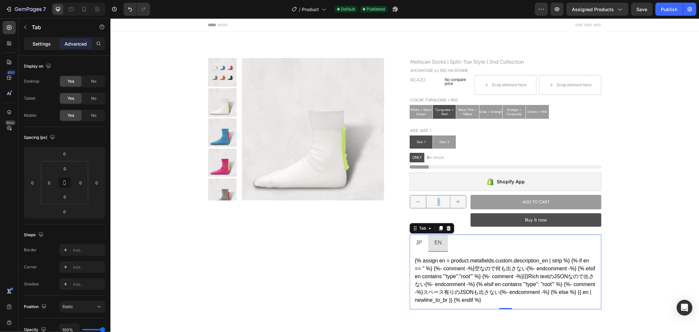
click at [33, 40] on p "Settings" at bounding box center [41, 43] width 18 height 7
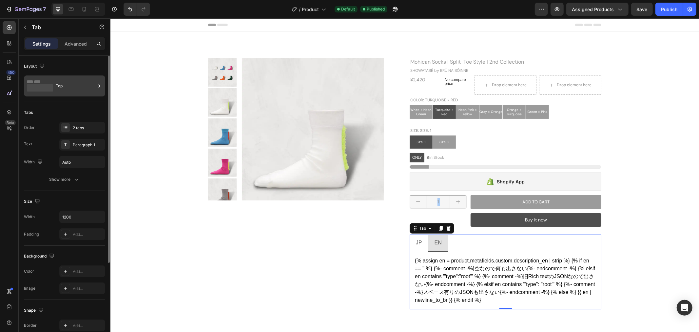
click at [56, 81] on div "Top" at bounding box center [76, 85] width 40 height 15
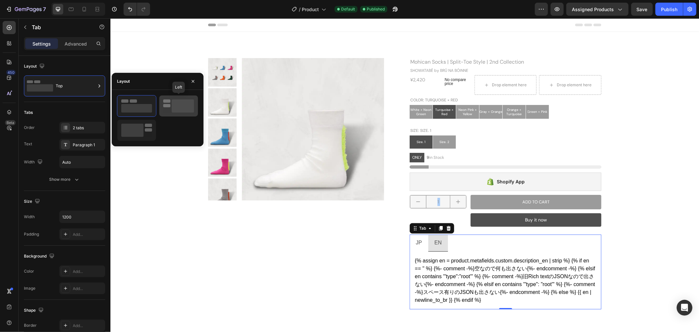
click at [171, 103] on icon at bounding box center [178, 105] width 31 height 13
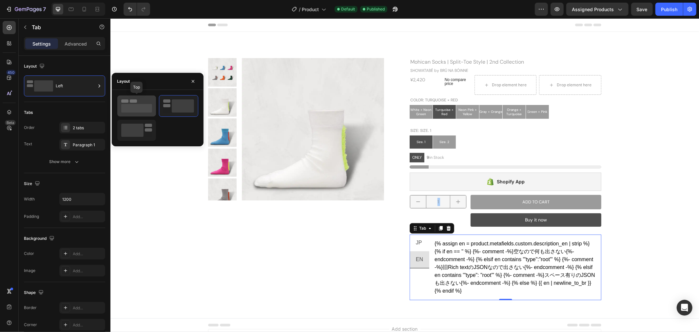
click at [147, 100] on icon at bounding box center [136, 105] width 31 height 13
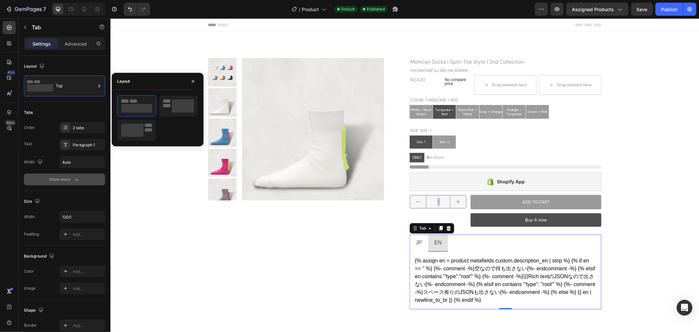
click at [67, 175] on button "Show more" at bounding box center [64, 179] width 81 height 12
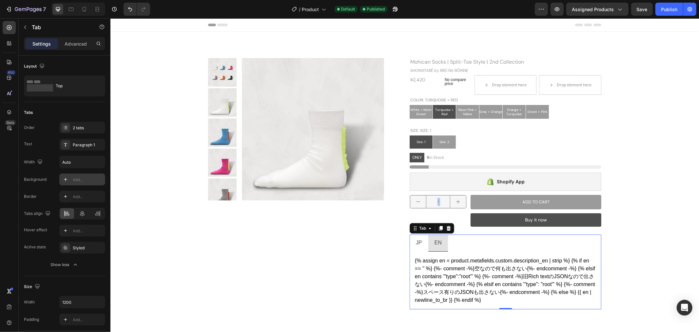
click at [66, 179] on icon at bounding box center [65, 179] width 5 height 5
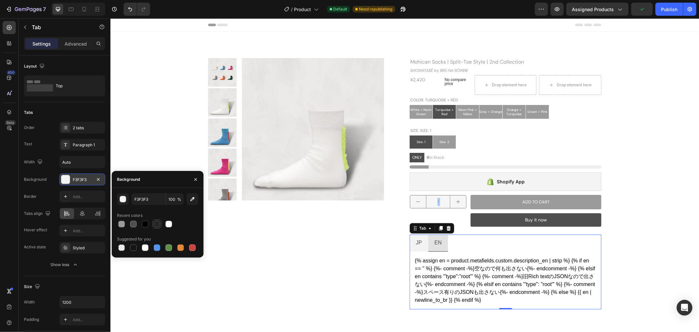
click at [155, 224] on div at bounding box center [157, 224] width 7 height 7
click at [135, 223] on div at bounding box center [133, 224] width 7 height 7
click at [145, 226] on div at bounding box center [145, 224] width 7 height 7
click at [123, 222] on div at bounding box center [121, 224] width 7 height 7
type input "9B9B9B"
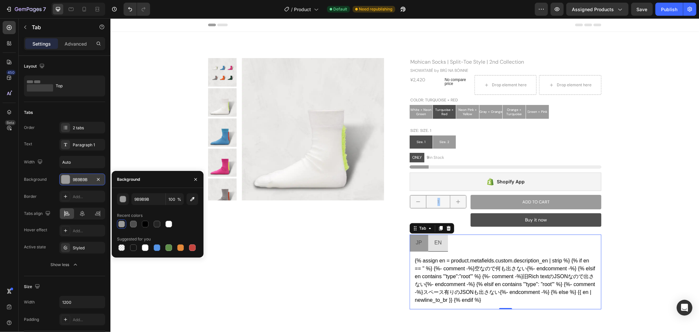
click at [43, 173] on div "Order 2 tabs Text Paragraph 1 Width Auto Background 9B9B9B Border Add... Tabs a…" at bounding box center [64, 196] width 81 height 149
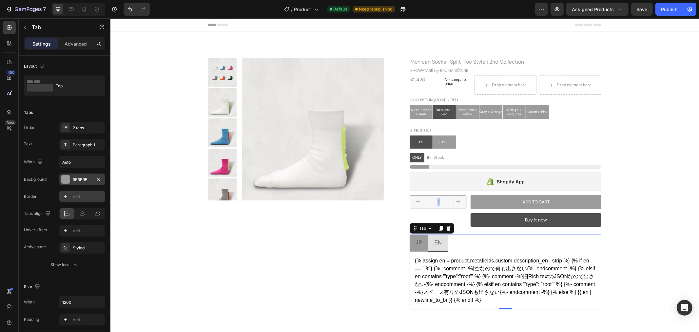
click at [66, 197] on icon at bounding box center [65, 196] width 5 height 5
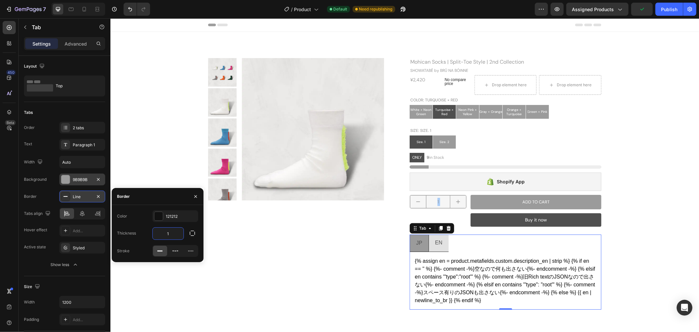
click at [173, 234] on input "1" at bounding box center [168, 233] width 31 height 12
type input "01"
click at [43, 193] on div "Border Line" at bounding box center [64, 196] width 81 height 12
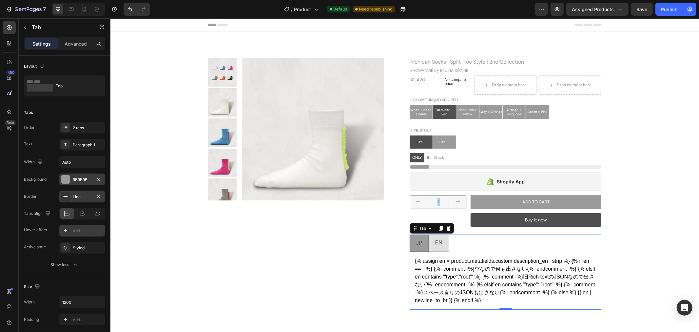
click at [69, 228] on div at bounding box center [65, 230] width 9 height 9
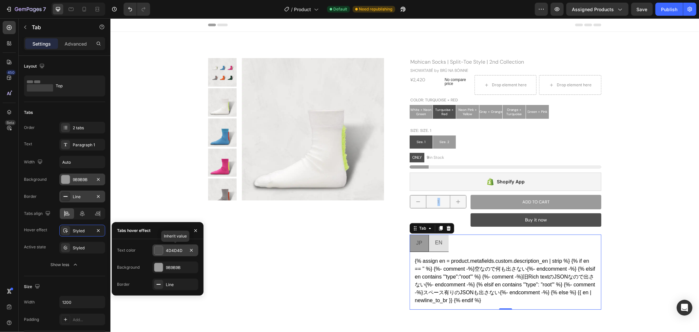
click at [159, 249] on div at bounding box center [158, 250] width 9 height 9
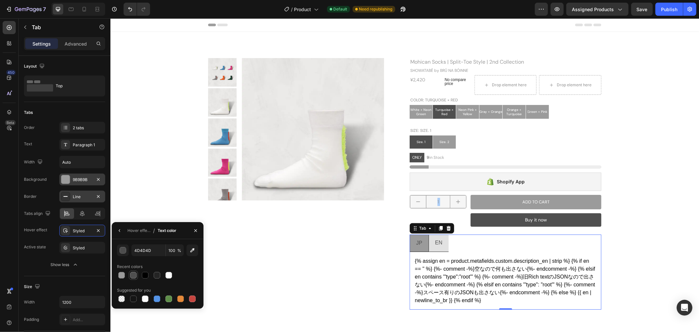
click at [135, 272] on div at bounding box center [133, 275] width 7 height 7
click at [156, 273] on div at bounding box center [157, 275] width 7 height 7
click at [146, 274] on div at bounding box center [145, 275] width 7 height 7
click at [158, 276] on div at bounding box center [157, 275] width 7 height 7
type input "242424"
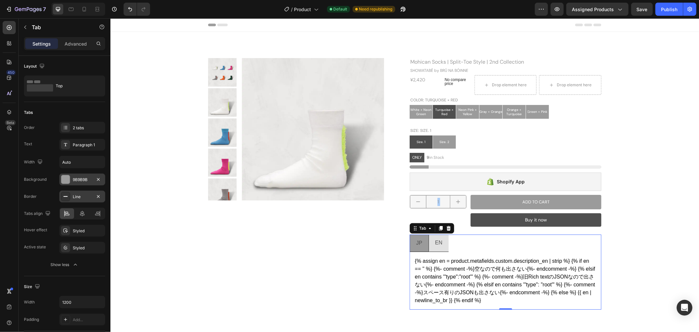
click at [65, 196] on rect at bounding box center [66, 196] width 4 height 1
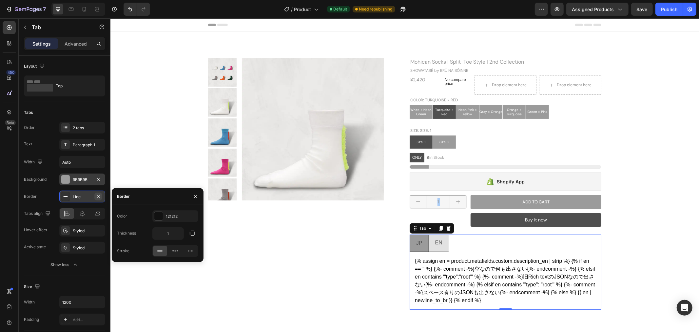
click at [98, 197] on icon "button" at bounding box center [98, 196] width 5 height 5
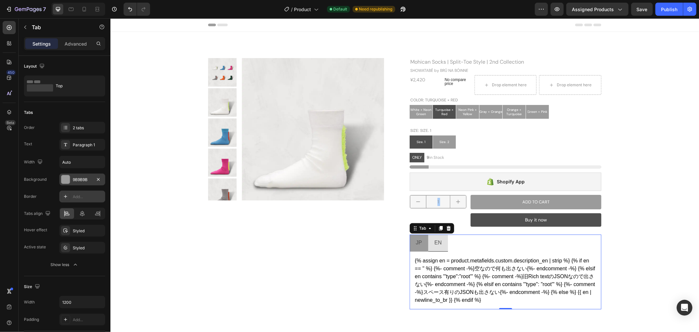
click at [63, 195] on icon at bounding box center [65, 196] width 5 height 5
type input "1"
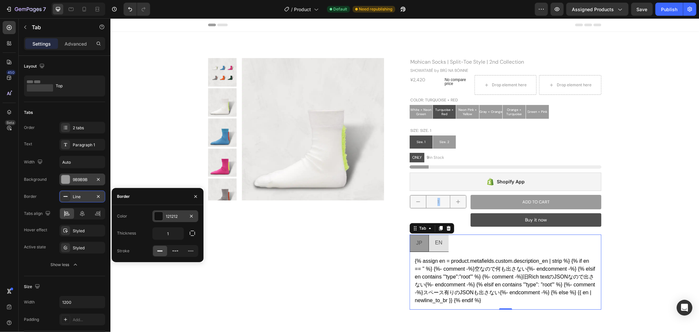
click at [158, 213] on div at bounding box center [158, 216] width 9 height 9
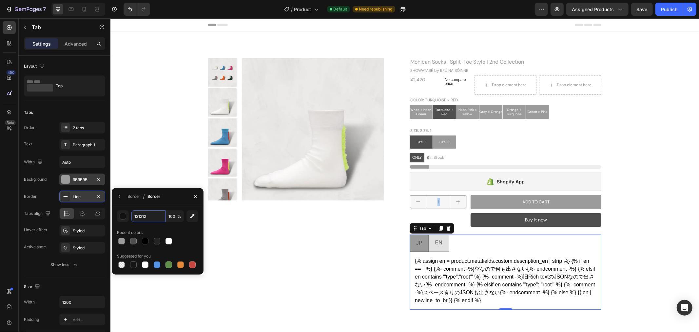
click at [0, 0] on input "121212" at bounding box center [0, 0] width 0 height 0
click at [168, 240] on div at bounding box center [168, 241] width 7 height 7
type input "FFFFFF"
click at [83, 197] on div "Line" at bounding box center [82, 197] width 19 height 6
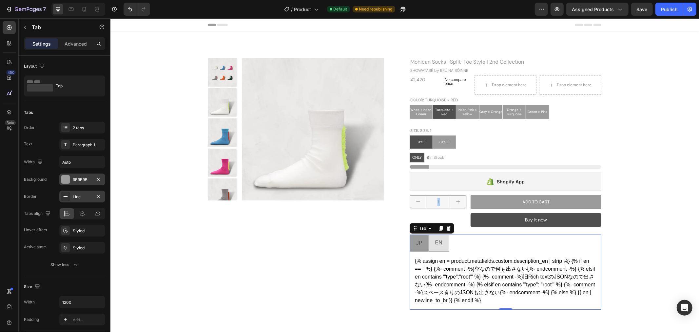
click at [78, 195] on div "Line" at bounding box center [82, 197] width 19 height 6
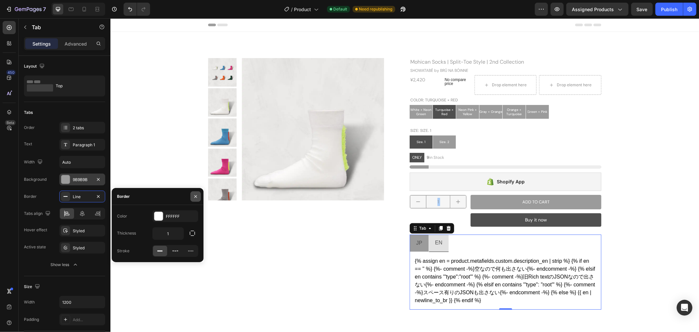
click at [193, 196] on icon "button" at bounding box center [195, 196] width 5 height 5
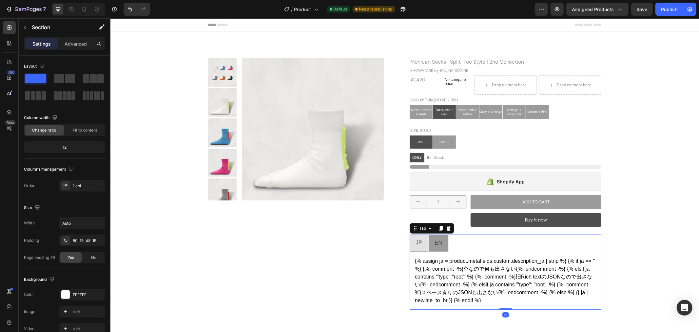
click at [417, 248] on div "JP" at bounding box center [418, 243] width 8 height 12
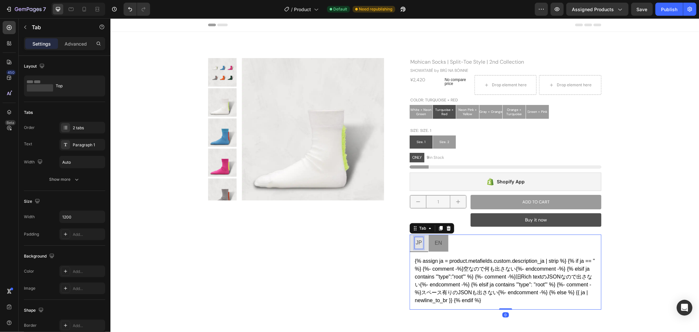
click at [417, 247] on p "JP" at bounding box center [418, 243] width 6 height 10
click at [421, 249] on li "JP" at bounding box center [418, 242] width 19 height 17
click at [434, 248] on div "EN" at bounding box center [437, 242] width 9 height 11
click at [422, 247] on li "JP" at bounding box center [418, 242] width 19 height 17
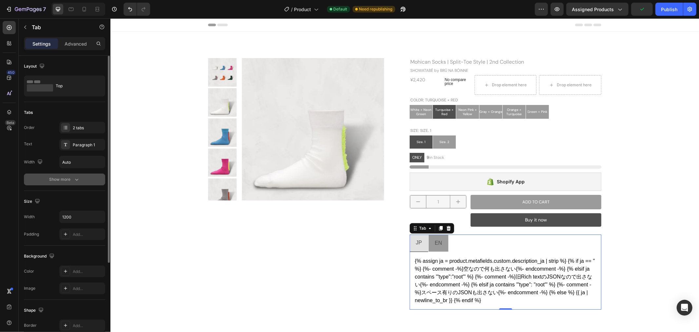
click at [76, 179] on icon "button" at bounding box center [76, 179] width 7 height 7
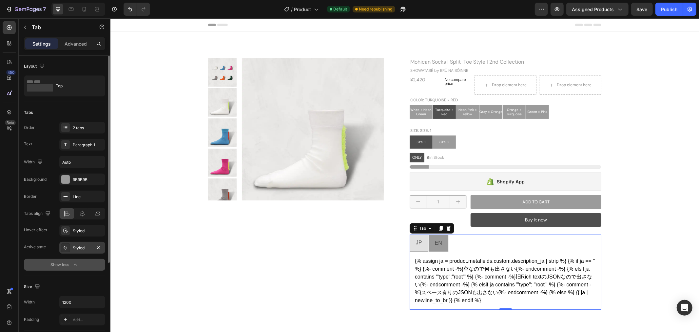
click at [65, 247] on icon at bounding box center [65, 247] width 5 height 5
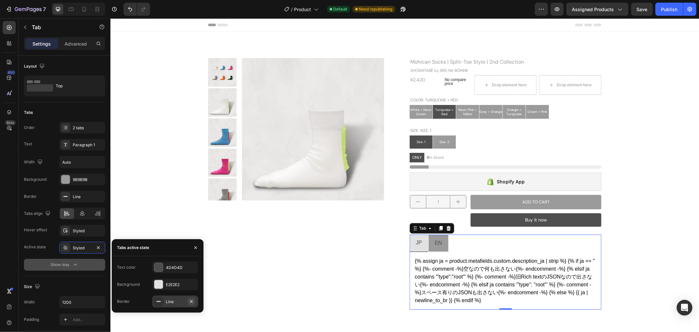
click at [191, 300] on icon "button" at bounding box center [191, 300] width 5 height 5
click at [160, 267] on div at bounding box center [158, 267] width 9 height 9
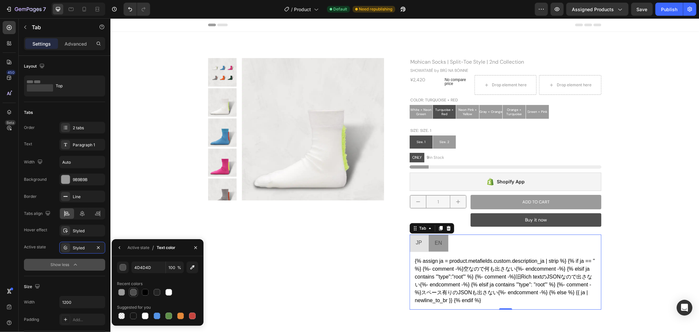
click at [132, 289] on div at bounding box center [133, 292] width 7 height 7
click at [120, 289] on div at bounding box center [121, 292] width 7 height 7
click at [132, 292] on div at bounding box center [133, 292] width 7 height 7
click at [154, 293] on div at bounding box center [157, 292] width 7 height 7
click at [169, 292] on div at bounding box center [168, 292] width 7 height 7
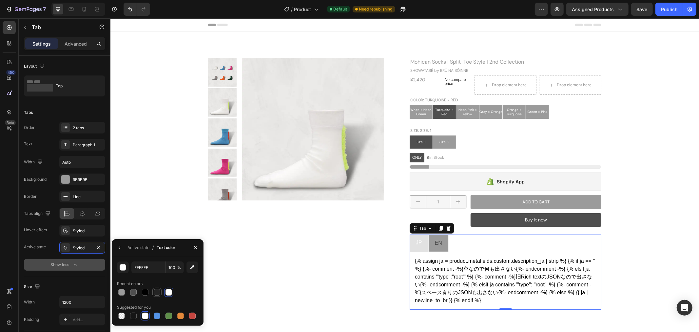
click at [156, 292] on div at bounding box center [157, 292] width 7 height 7
type input "242424"
click at [120, 245] on icon "button" at bounding box center [119, 247] width 5 height 5
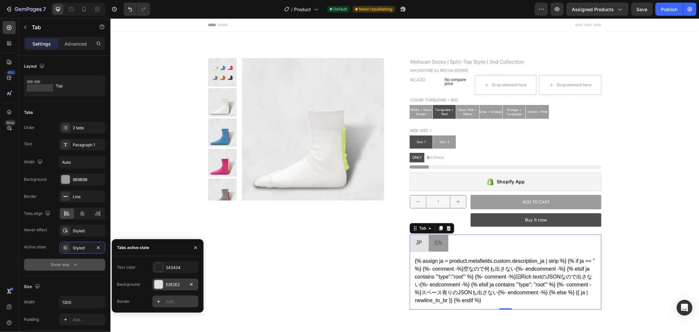
click at [155, 283] on div at bounding box center [158, 284] width 9 height 9
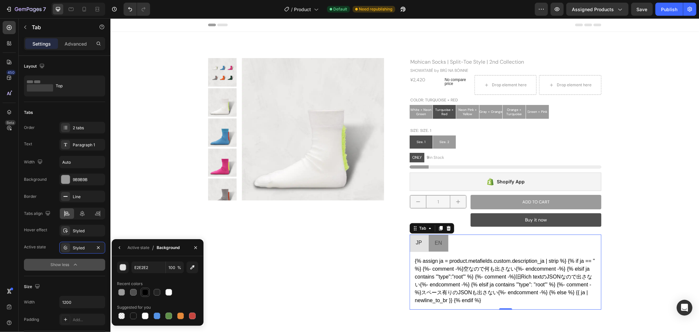
click at [148, 291] on div at bounding box center [145, 292] width 7 height 7
click at [133, 291] on div at bounding box center [133, 292] width 7 height 7
click at [170, 290] on div at bounding box center [168, 292] width 7 height 7
click at [143, 290] on div at bounding box center [145, 292] width 7 height 7
click at [136, 290] on div at bounding box center [133, 292] width 7 height 7
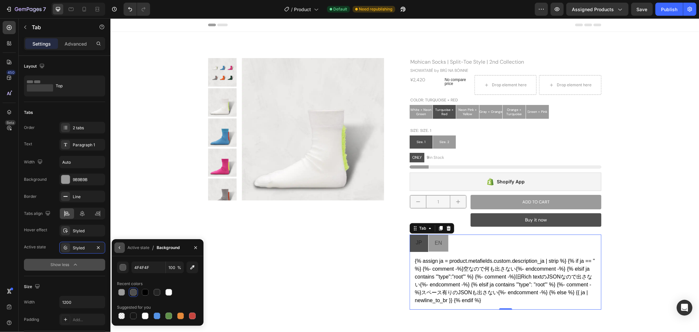
click at [121, 247] on icon "button" at bounding box center [119, 247] width 5 height 5
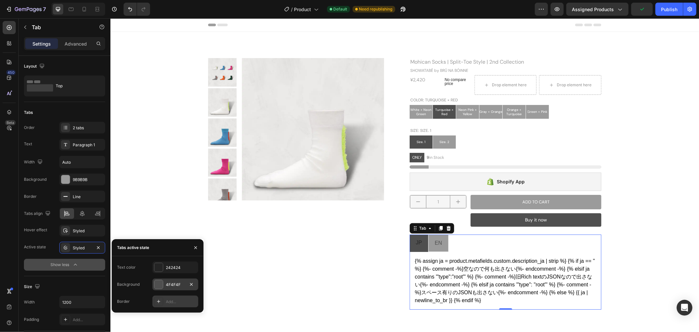
click at [156, 286] on div at bounding box center [158, 284] width 9 height 9
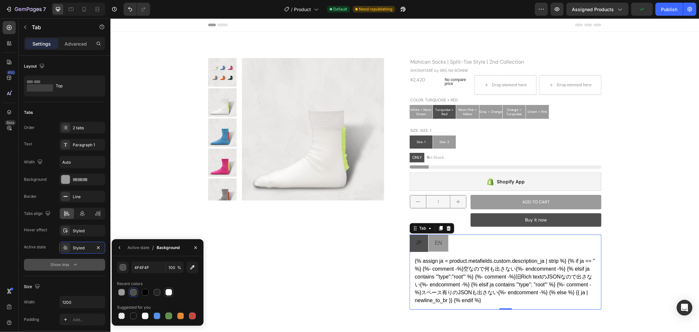
click at [167, 292] on div at bounding box center [168, 292] width 7 height 7
click at [136, 291] on div at bounding box center [133, 292] width 7 height 7
type input "4F4F4F"
drag, startPoint x: 122, startPoint y: 244, endPoint x: 126, endPoint y: 254, distance: 10.8
click at [122, 246] on icon "button" at bounding box center [119, 247] width 5 height 5
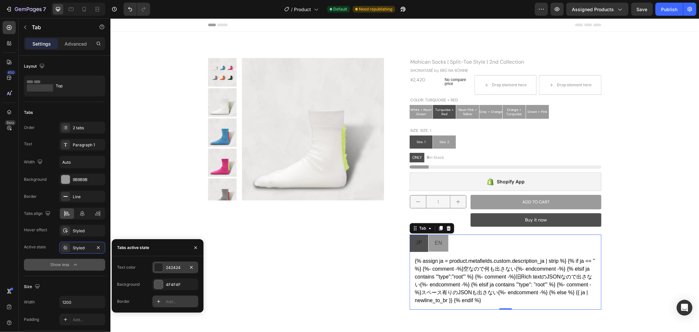
click at [159, 265] on div at bounding box center [158, 267] width 9 height 9
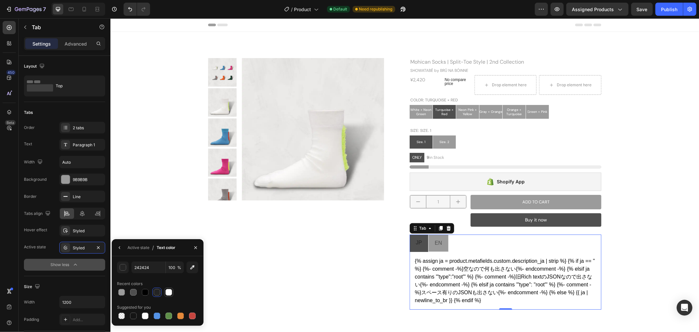
click at [168, 290] on div at bounding box center [168, 292] width 7 height 7
type input "FFFFFF"
click at [188, 293] on div at bounding box center [157, 291] width 81 height 9
radio input "false"
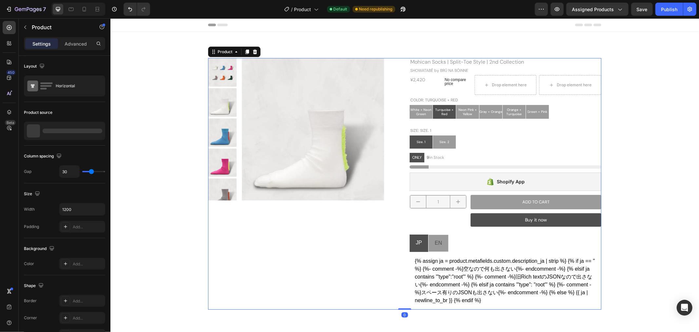
click at [290, 254] on div "Product Images" at bounding box center [304, 183] width 192 height 251
click at [414, 248] on div "JP" at bounding box center [418, 243] width 8 height 12
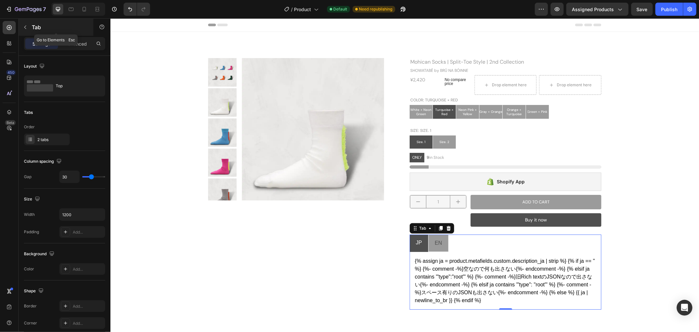
click at [25, 27] on icon "button" at bounding box center [25, 27] width 5 height 5
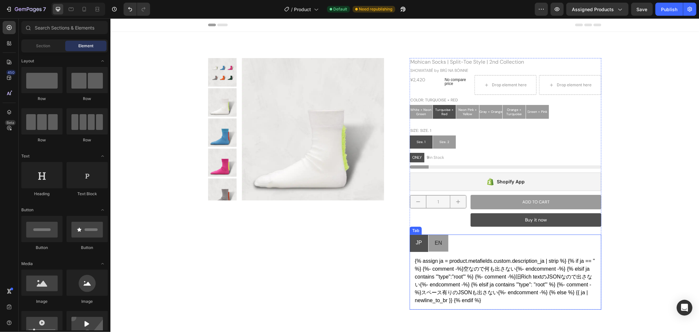
click at [429, 239] on li "EN" at bounding box center [438, 242] width 20 height 17
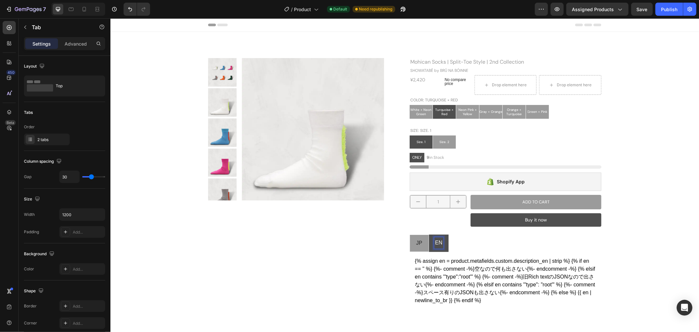
click at [420, 246] on li "JP" at bounding box center [418, 242] width 19 height 17
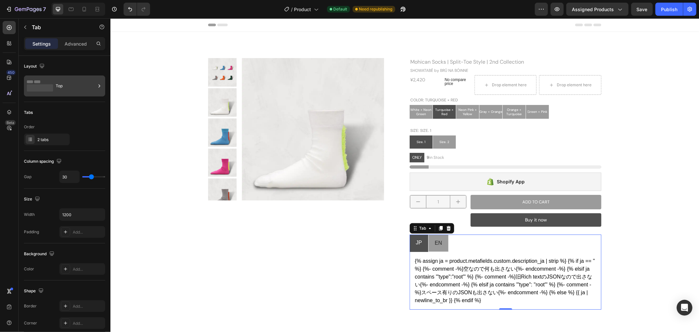
click at [74, 79] on div "Top" at bounding box center [64, 85] width 81 height 21
click at [72, 42] on p "Advanced" at bounding box center [76, 43] width 22 height 7
click at [69, 42] on p "Advanced" at bounding box center [76, 43] width 22 height 7
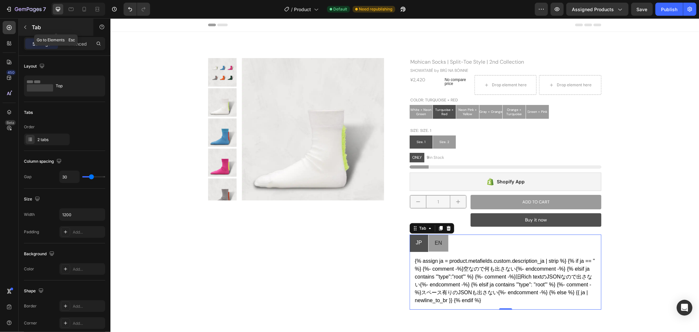
click at [27, 25] on icon "button" at bounding box center [25, 27] width 5 height 5
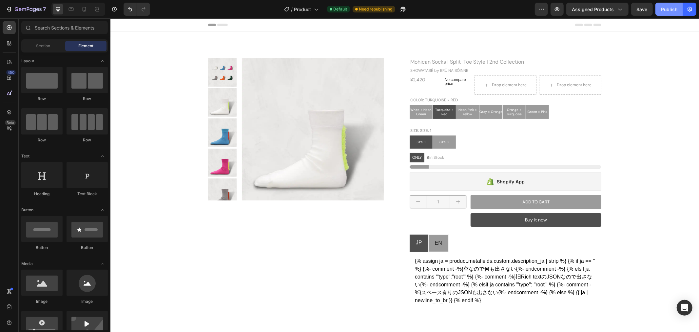
click at [677, 6] on div "Publish" at bounding box center [669, 9] width 16 height 7
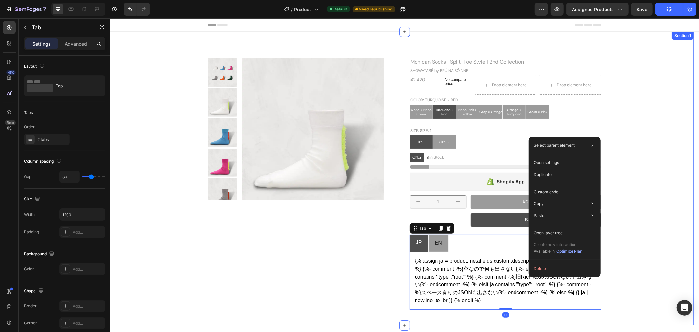
click at [666, 169] on div "Product Images Mohican Socks | Split-Toe Style | 2nd Collection Product Title S…" at bounding box center [404, 183] width 568 height 251
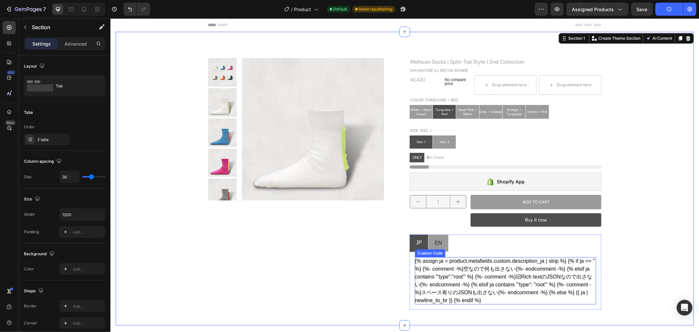
click at [576, 262] on div "{% assign ja = product.metafields.custom.description_ja | strip %} {% if ja == …" at bounding box center [504, 280] width 181 height 47
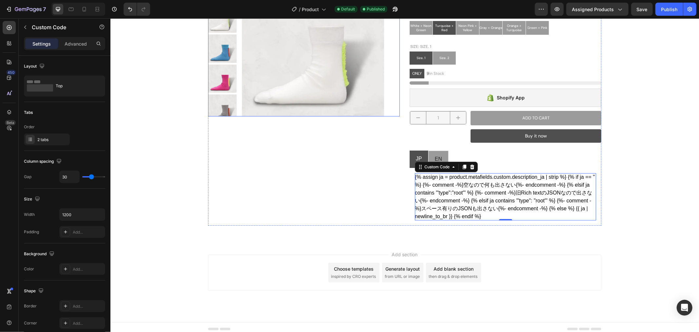
scroll to position [87, 0]
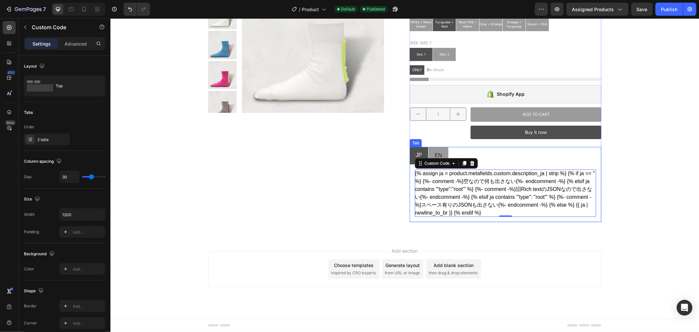
click at [483, 151] on ul "JP EN" at bounding box center [505, 154] width 192 height 17
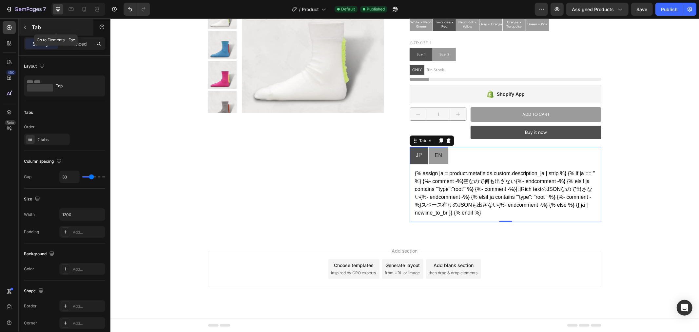
click at [27, 28] on icon "button" at bounding box center [25, 27] width 5 height 5
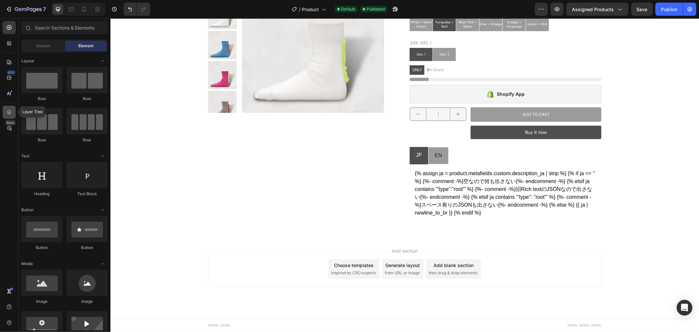
click at [9, 110] on icon at bounding box center [9, 112] width 7 height 7
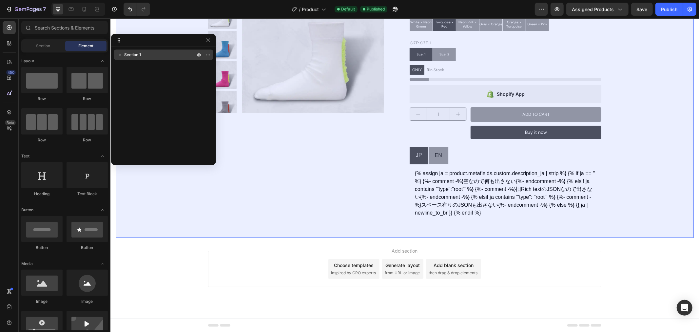
click at [120, 56] on icon "button" at bounding box center [120, 54] width 7 height 7
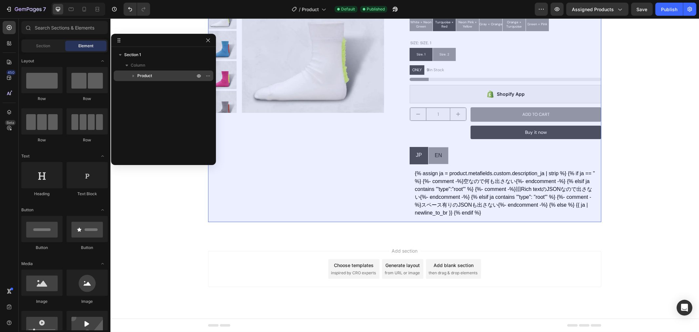
click at [134, 73] on icon "button" at bounding box center [133, 75] width 7 height 7
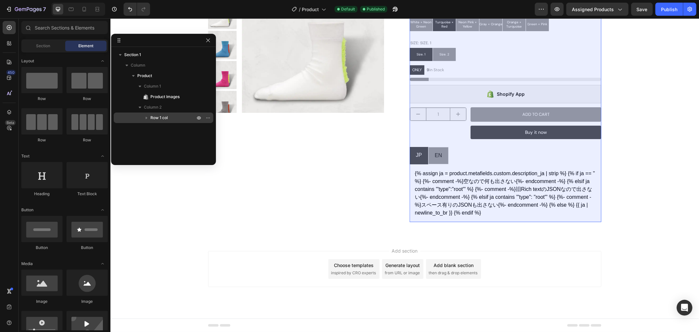
click at [144, 114] on button "button" at bounding box center [147, 118] width 8 height 8
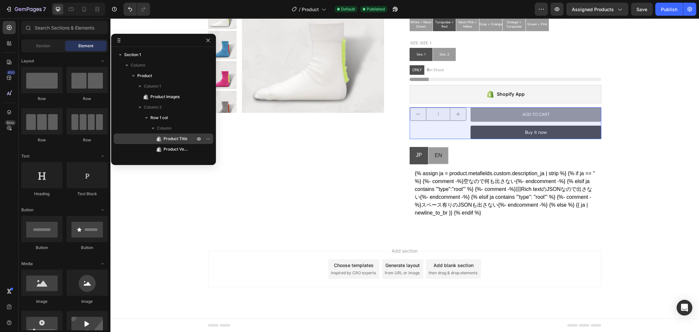
scroll to position [70, 0]
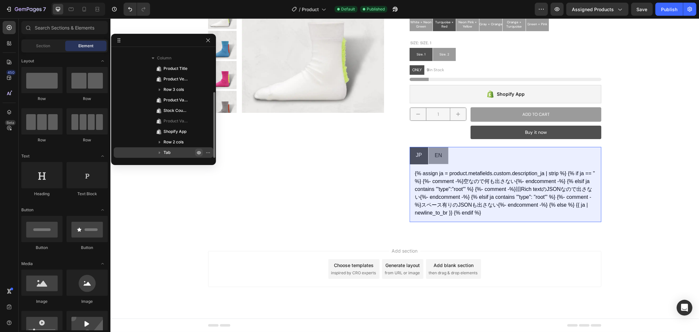
click at [198, 153] on icon "button" at bounding box center [198, 152] width 5 height 5
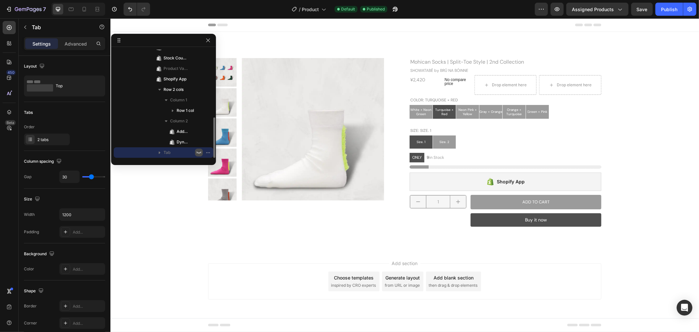
scroll to position [0, 0]
click at [667, 11] on div "Publish" at bounding box center [669, 9] width 16 height 7
